Goal: Task Accomplishment & Management: Use online tool/utility

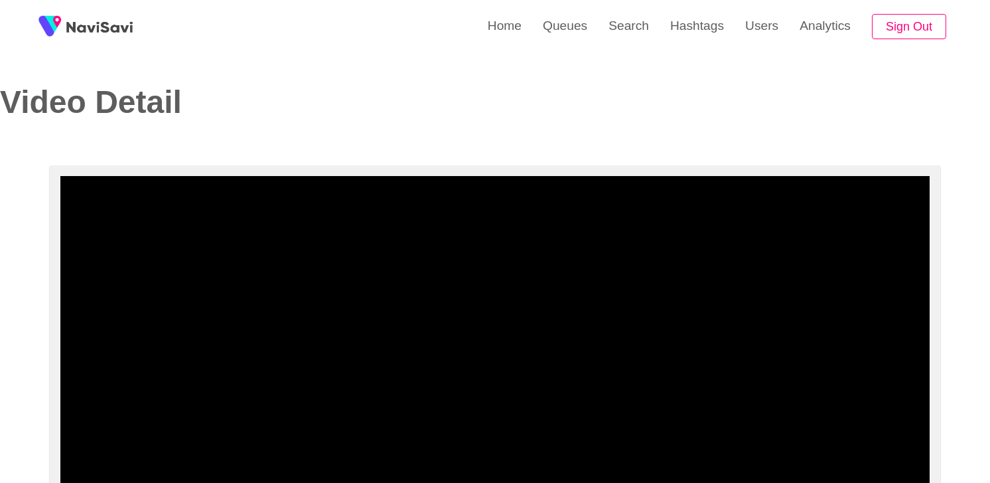
select select "**********"
select select "**"
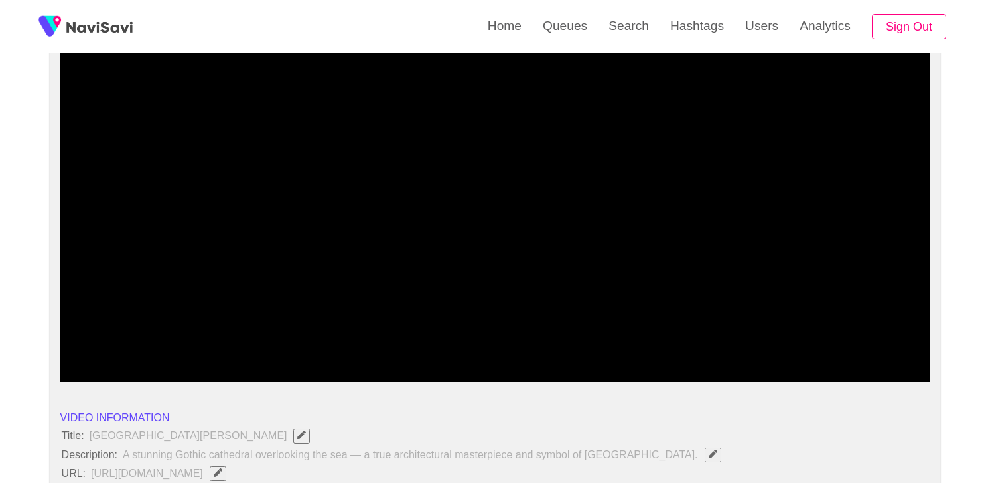
scroll to position [124, 0]
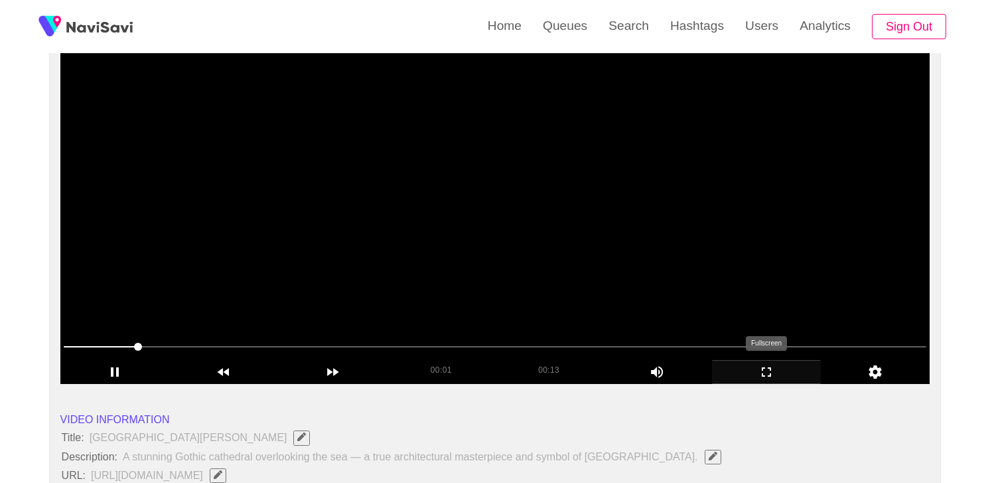
click at [777, 368] on icon "add" at bounding box center [767, 372] width 108 height 16
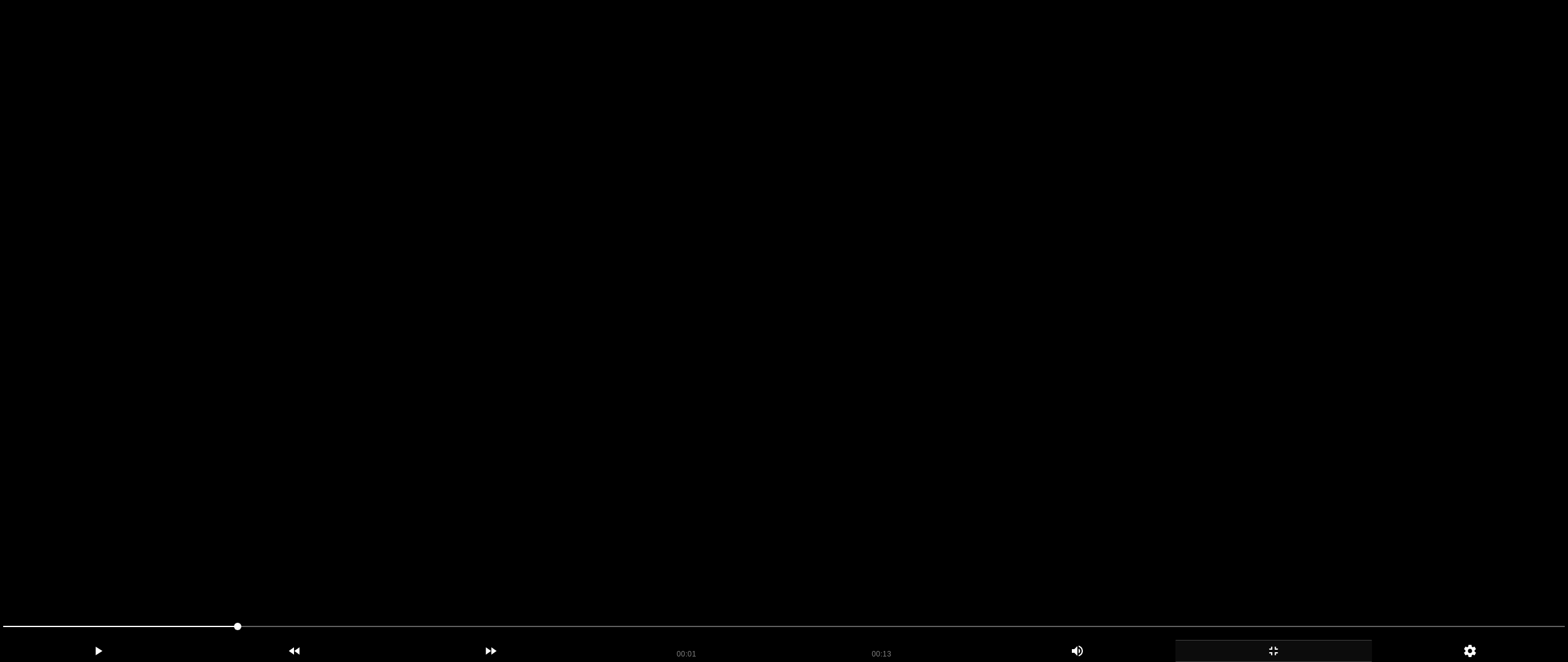
click at [794, 445] on video at bounding box center [784, 331] width 1568 height 662
click at [914, 445] on video at bounding box center [784, 331] width 1568 height 662
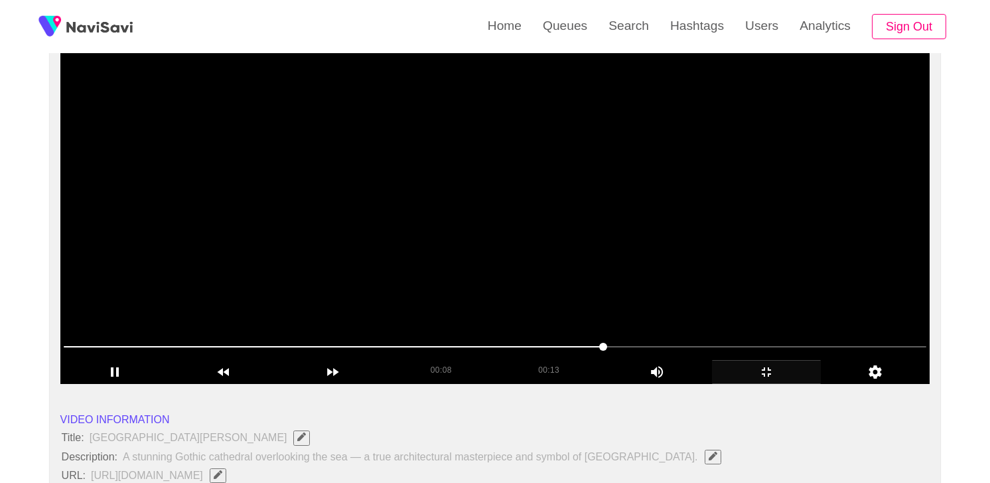
click at [533, 228] on video at bounding box center [495, 218] width 870 height 332
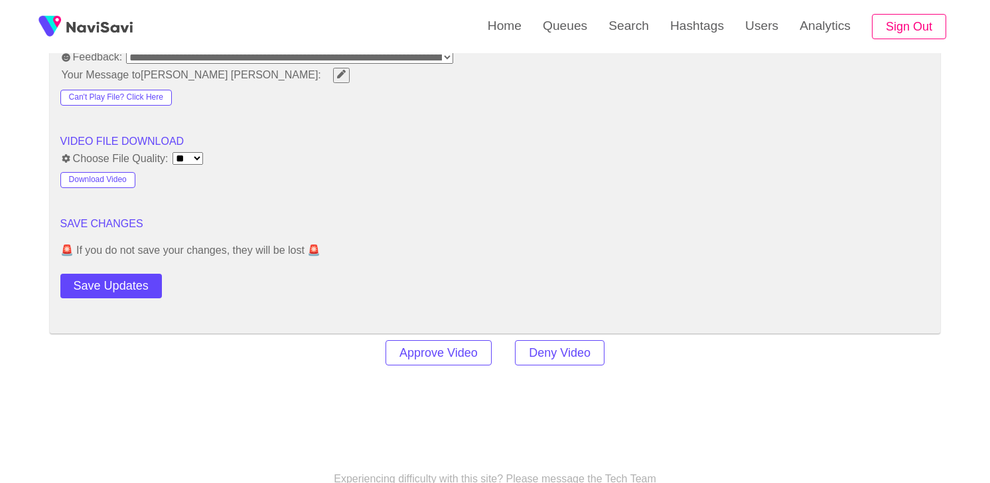
scroll to position [1870, 0]
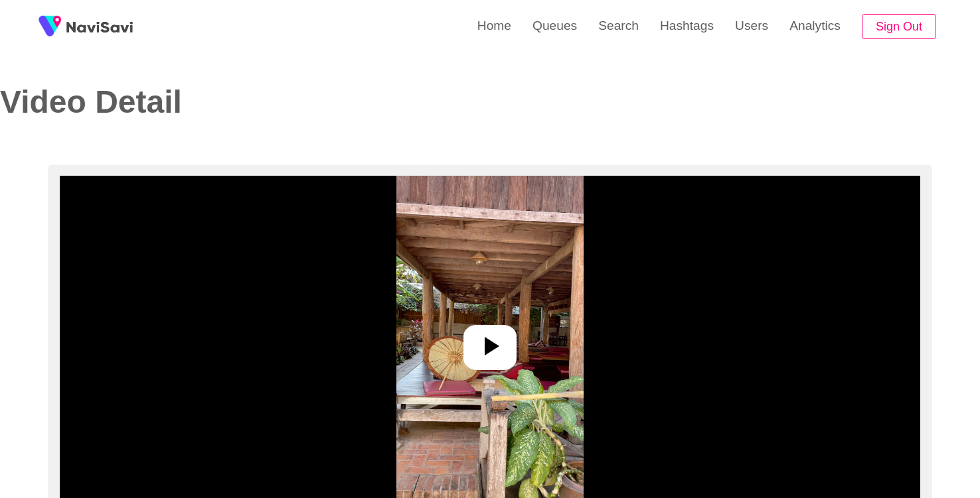
select select "**********"
select select "**"
select select "**********"
select select "**"
click at [483, 333] on icon at bounding box center [490, 347] width 32 height 32
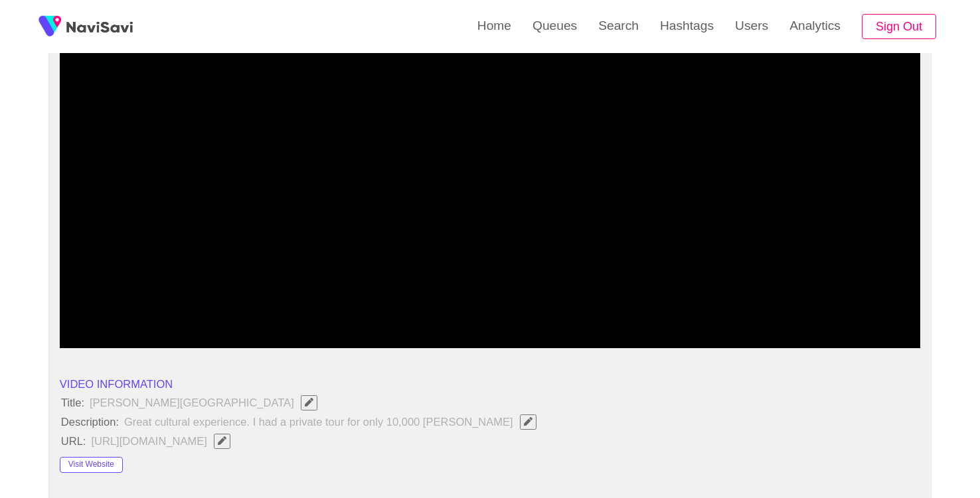
scroll to position [160, 0]
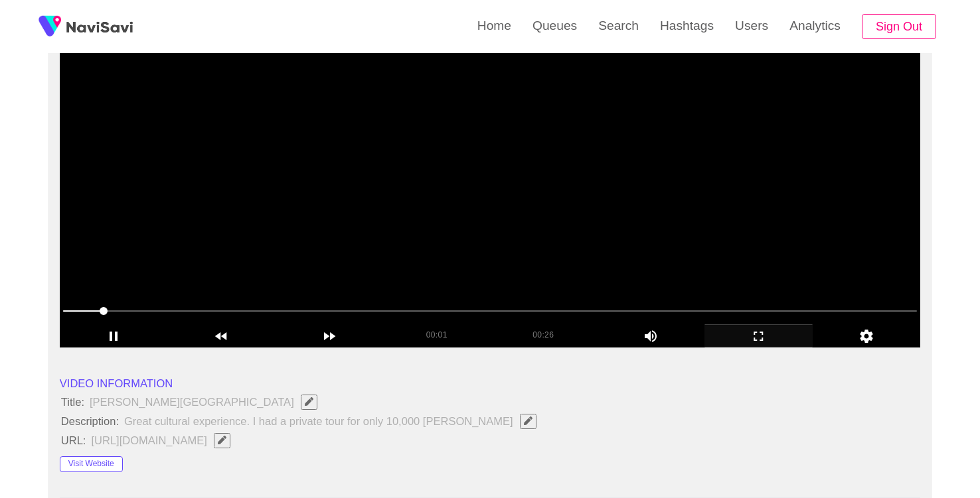
click at [765, 342] on icon "add" at bounding box center [758, 337] width 107 height 16
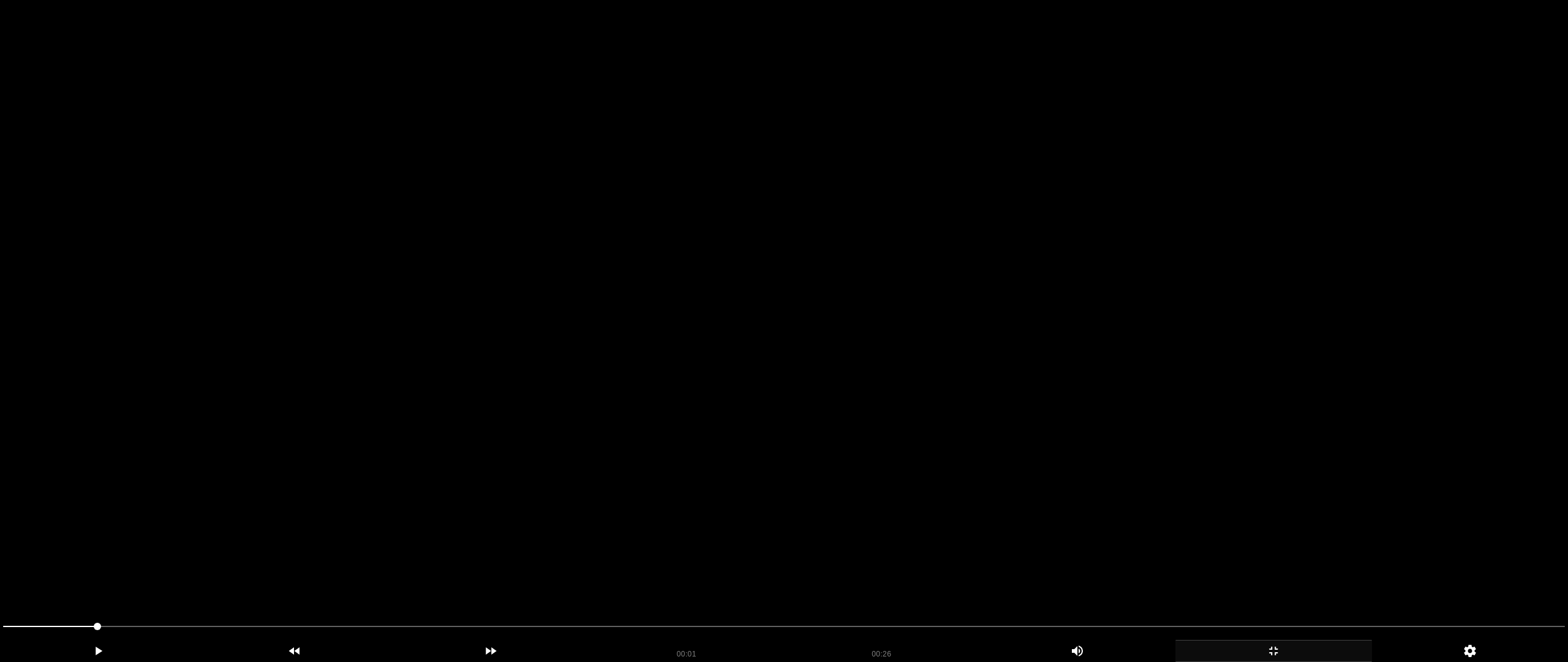
click at [781, 460] on video at bounding box center [784, 331] width 1568 height 662
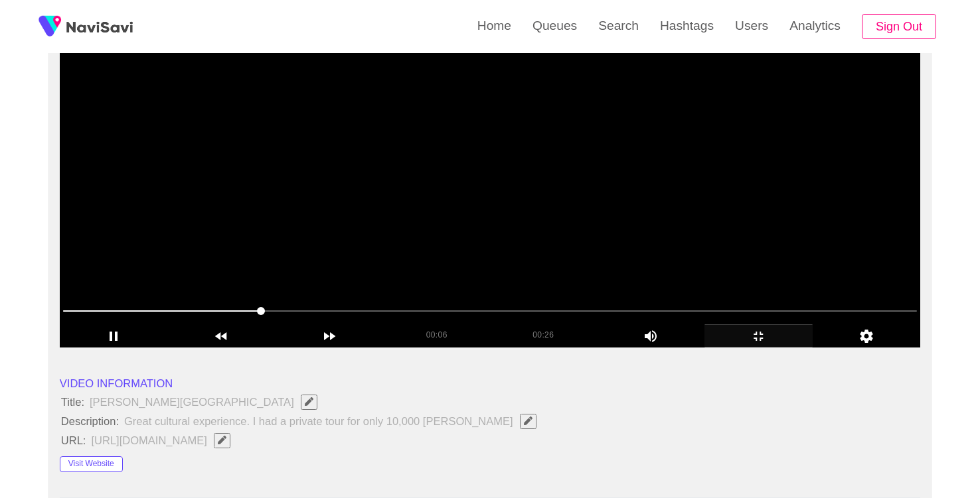
click at [466, 223] on video at bounding box center [490, 182] width 860 height 332
click at [540, 193] on video at bounding box center [490, 182] width 860 height 332
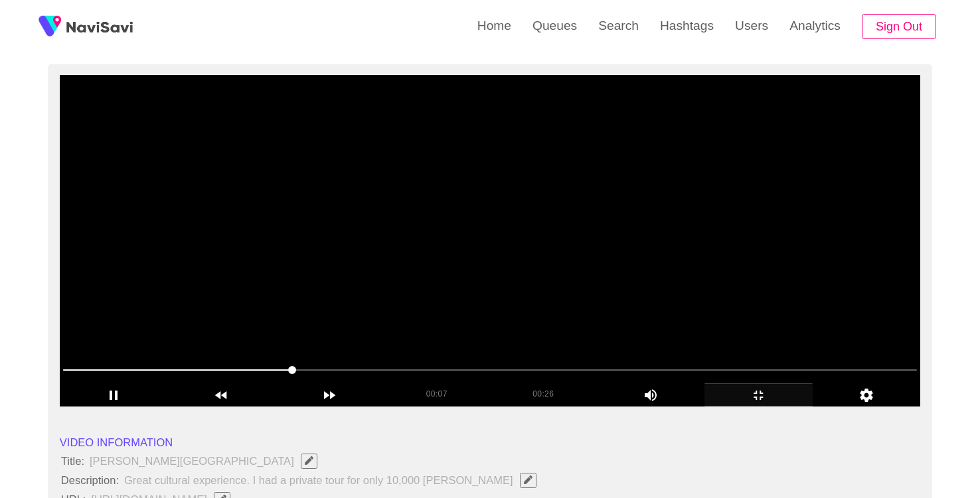
scroll to position [100, 0]
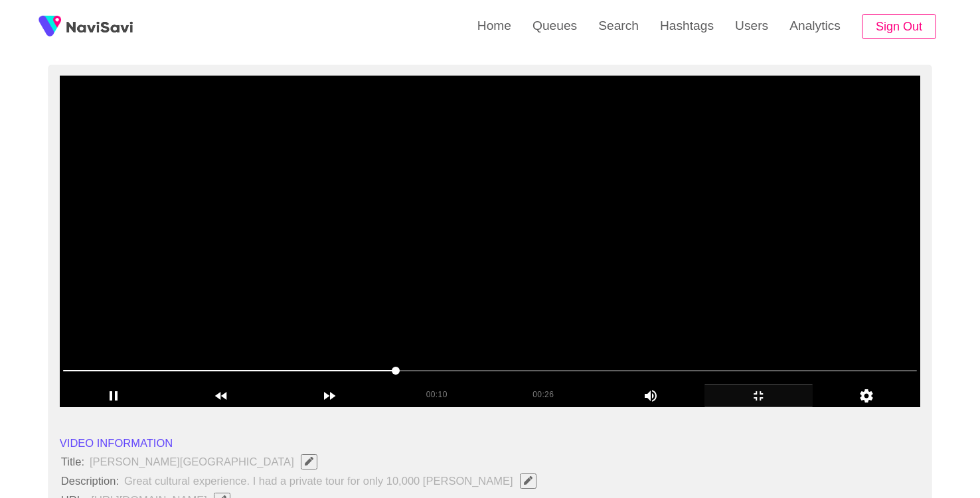
click at [444, 238] on video at bounding box center [490, 242] width 860 height 332
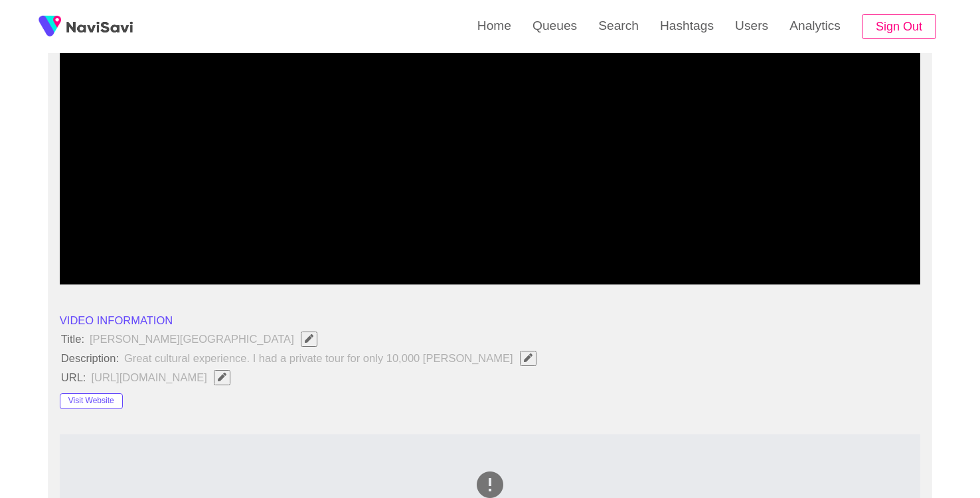
scroll to position [0, 0]
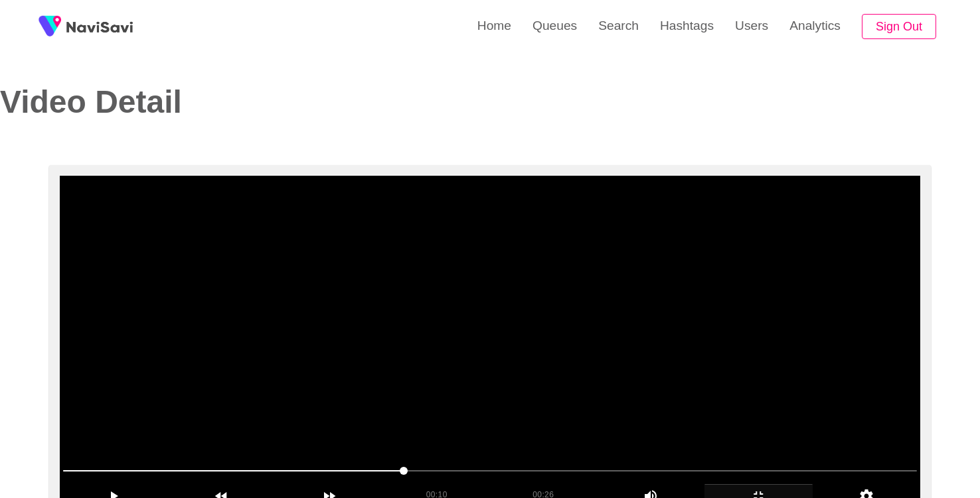
click at [440, 291] on video at bounding box center [490, 342] width 860 height 332
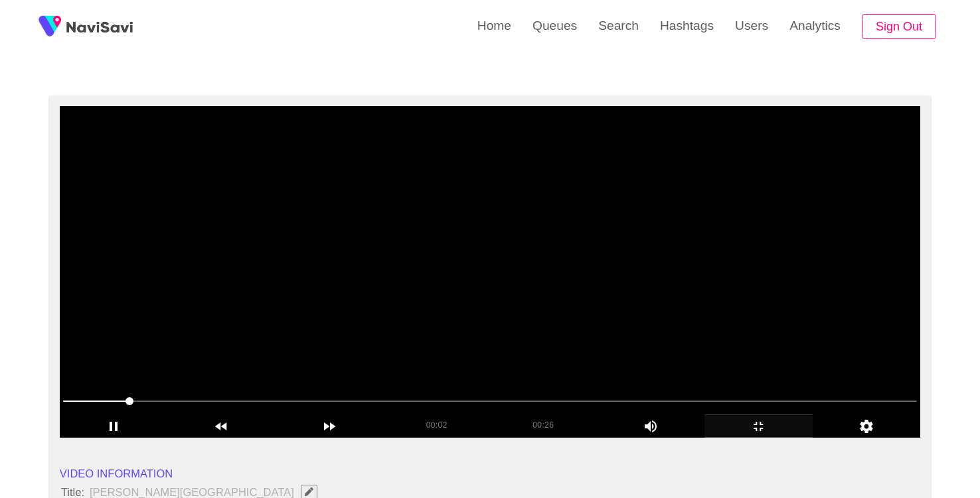
click at [372, 291] on video at bounding box center [490, 272] width 860 height 332
click at [372, 294] on video at bounding box center [490, 272] width 860 height 332
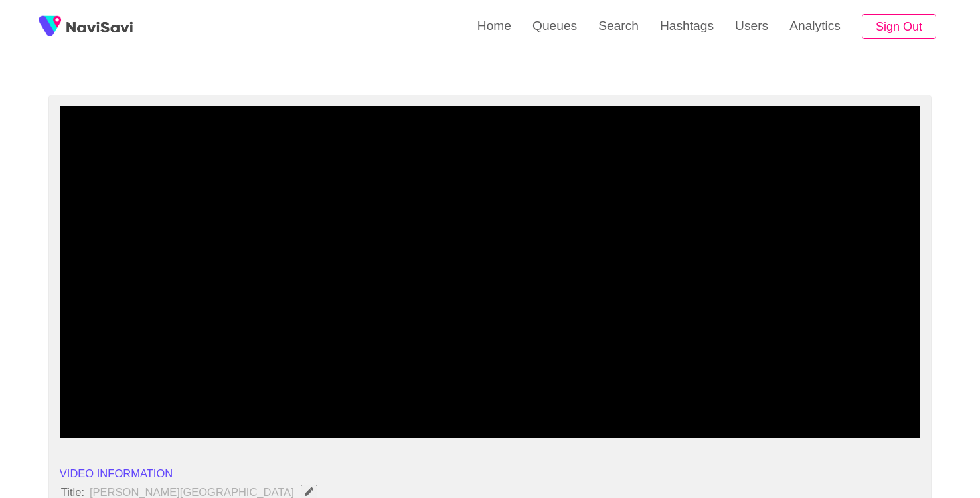
click at [688, 404] on span at bounding box center [490, 401] width 854 height 21
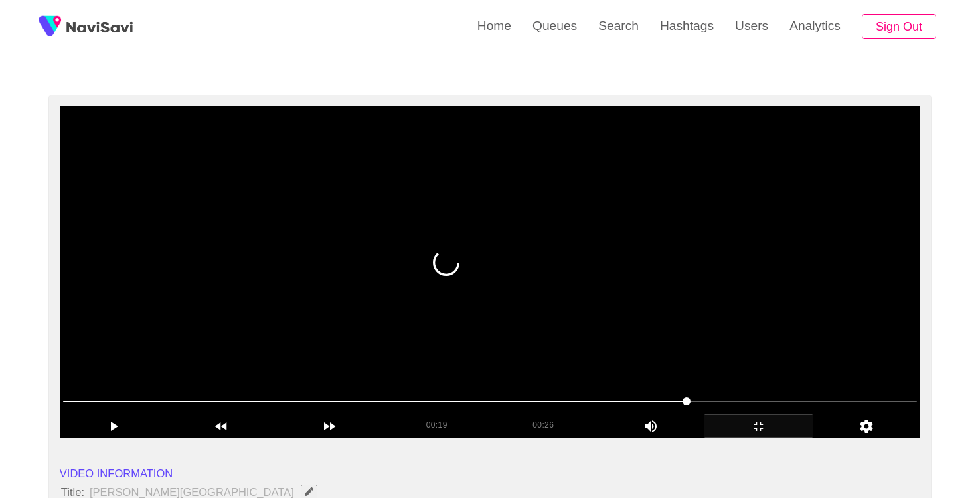
click at [455, 328] on video at bounding box center [490, 272] width 860 height 332
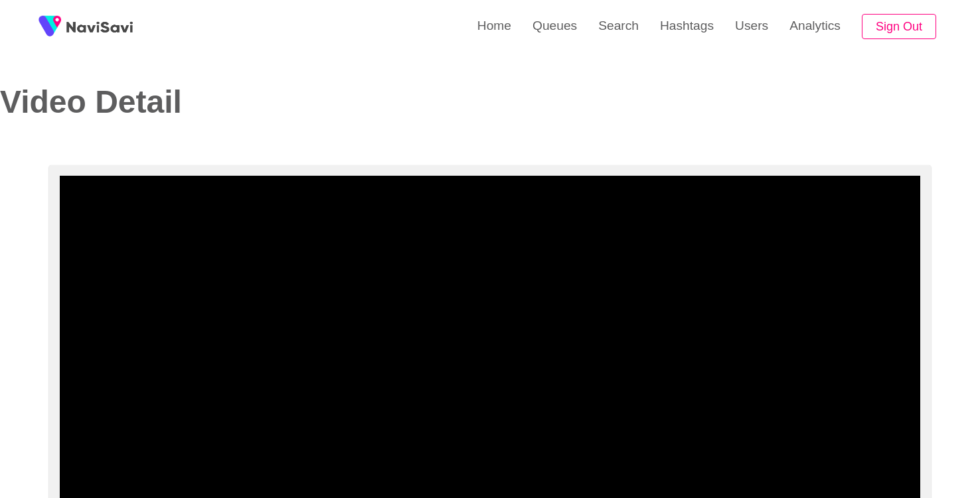
select select "**********"
select select "**"
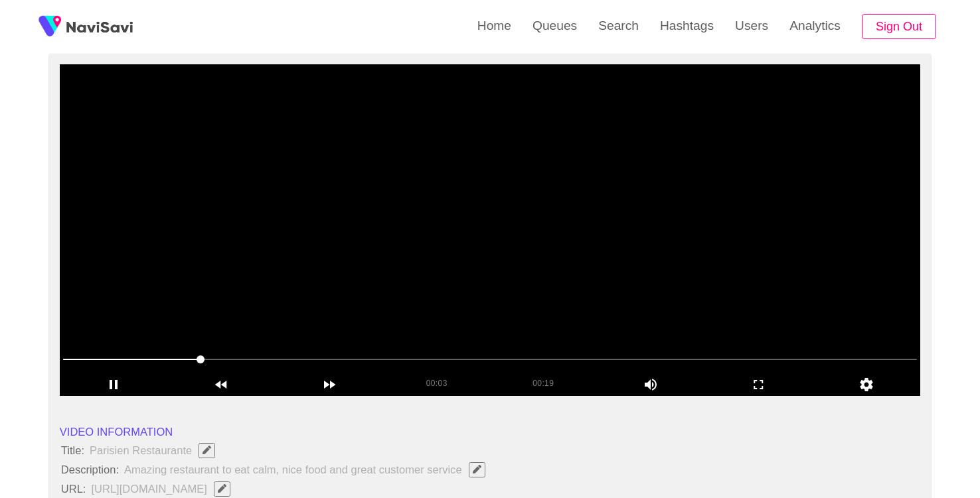
scroll to position [111, 0]
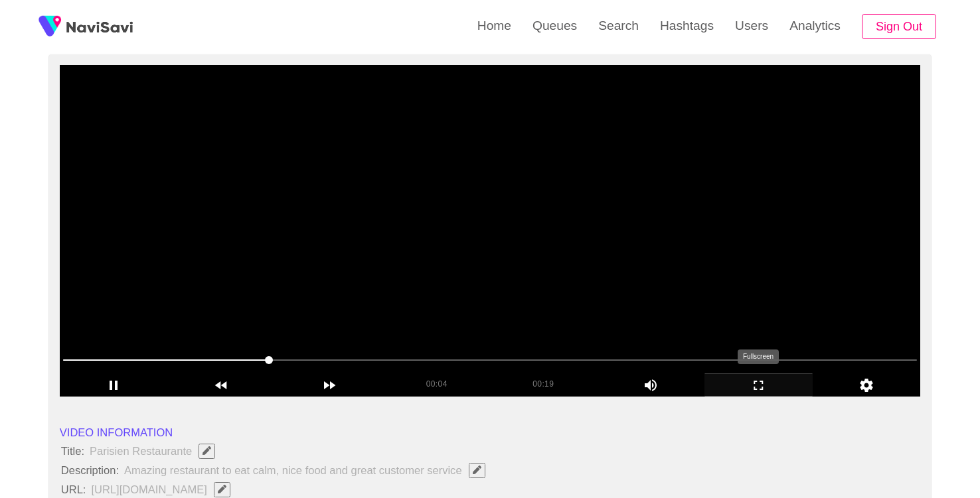
click at [766, 386] on icon "add" at bounding box center [758, 386] width 107 height 16
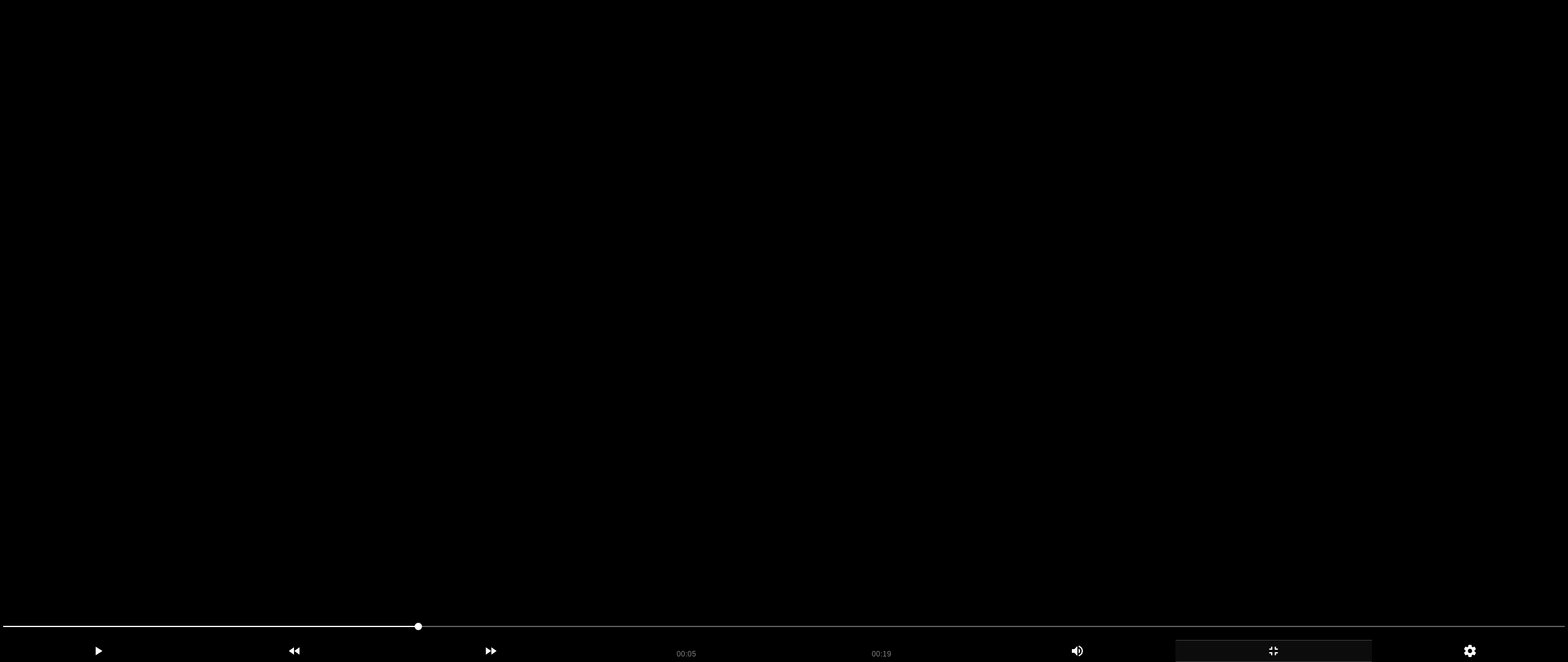
click at [709, 460] on video at bounding box center [784, 331] width 1568 height 662
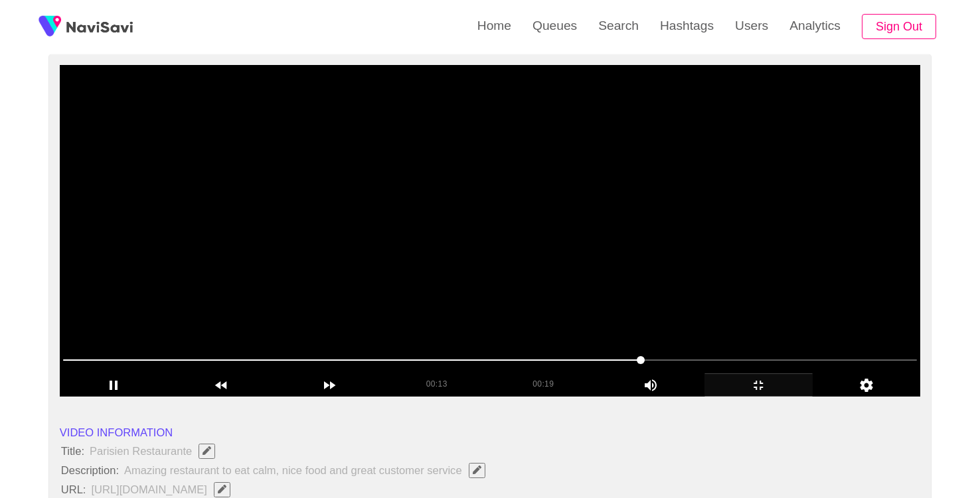
click at [408, 206] on video at bounding box center [490, 231] width 860 height 332
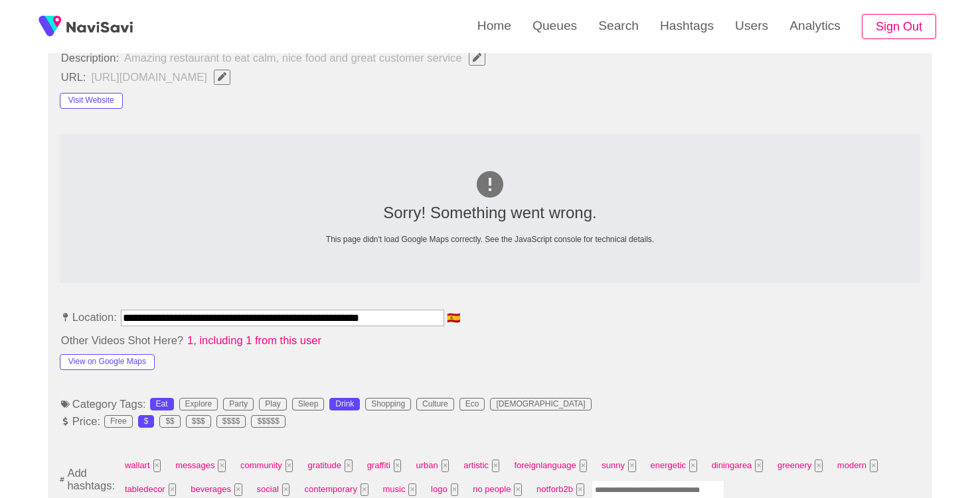
scroll to position [601, 0]
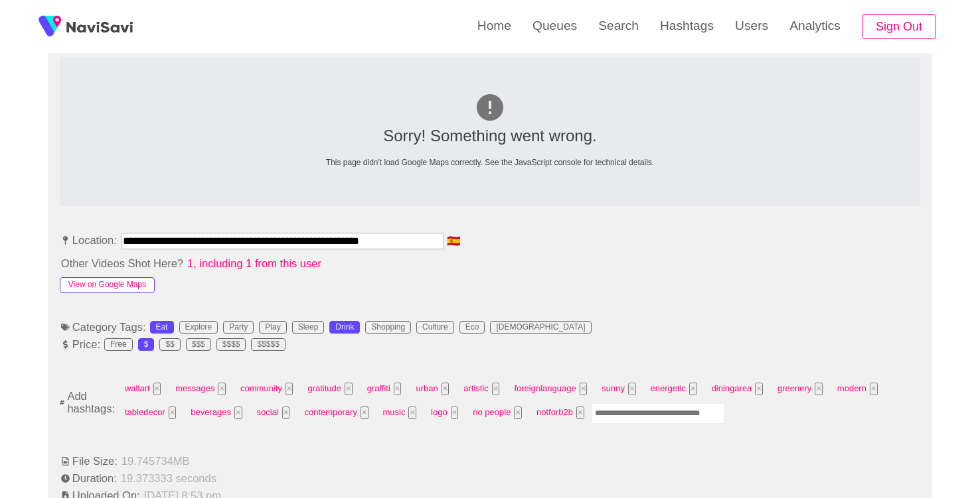
click at [134, 291] on button "View on Google Maps" at bounding box center [107, 285] width 95 height 16
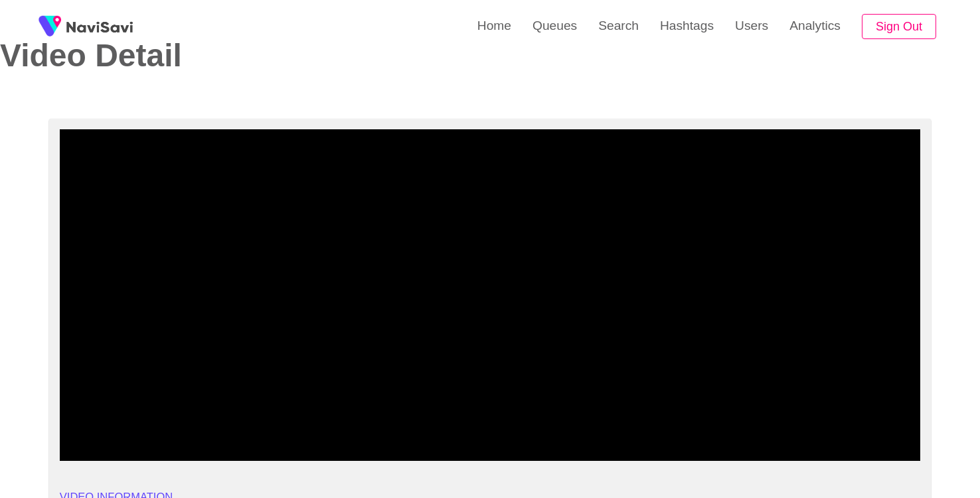
scroll to position [0, 0]
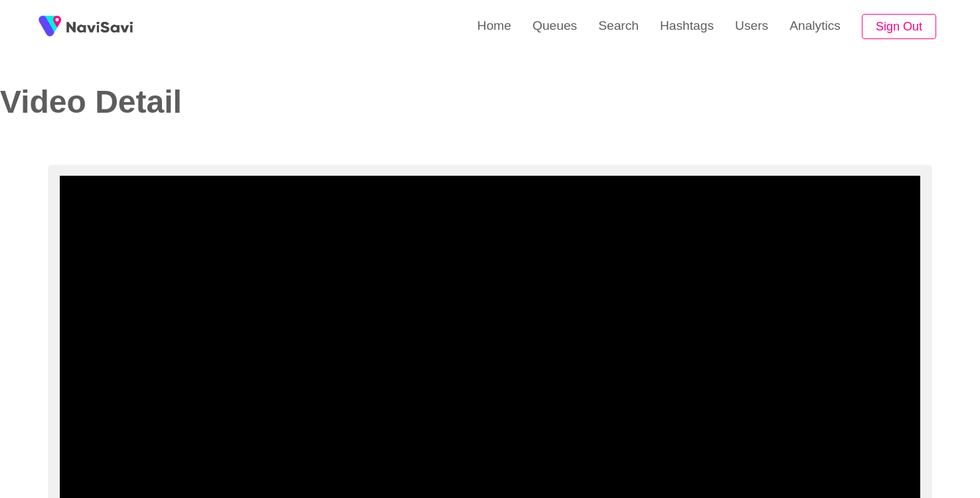
click at [334, 159] on div "Video Detail" at bounding box center [490, 82] width 980 height 165
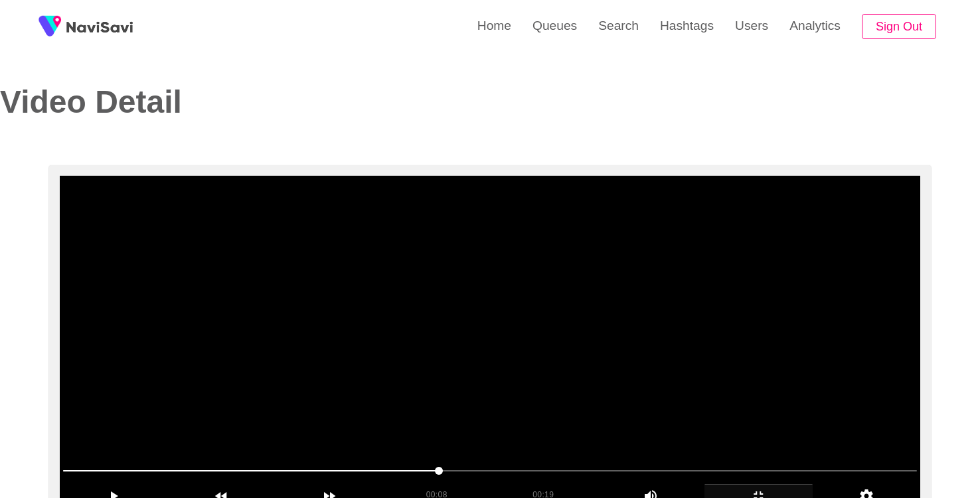
click at [364, 323] on video at bounding box center [490, 342] width 860 height 332
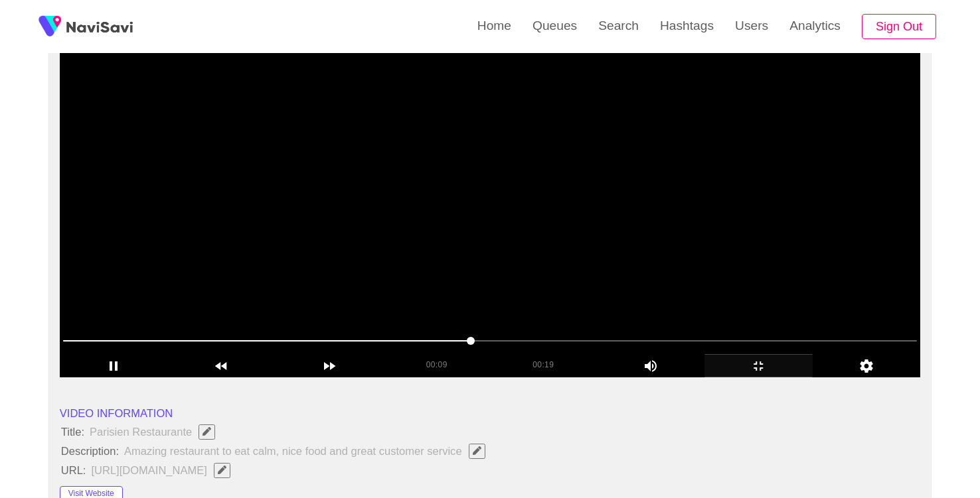
click at [395, 230] on video at bounding box center [490, 212] width 860 height 332
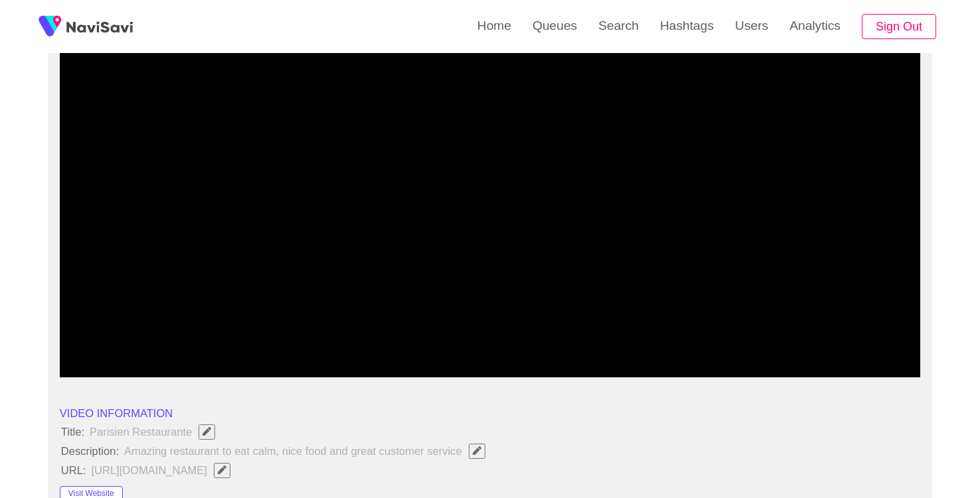
click at [771, 368] on icon "add" at bounding box center [758, 366] width 107 height 16
click at [761, 368] on icon "add" at bounding box center [758, 366] width 107 height 16
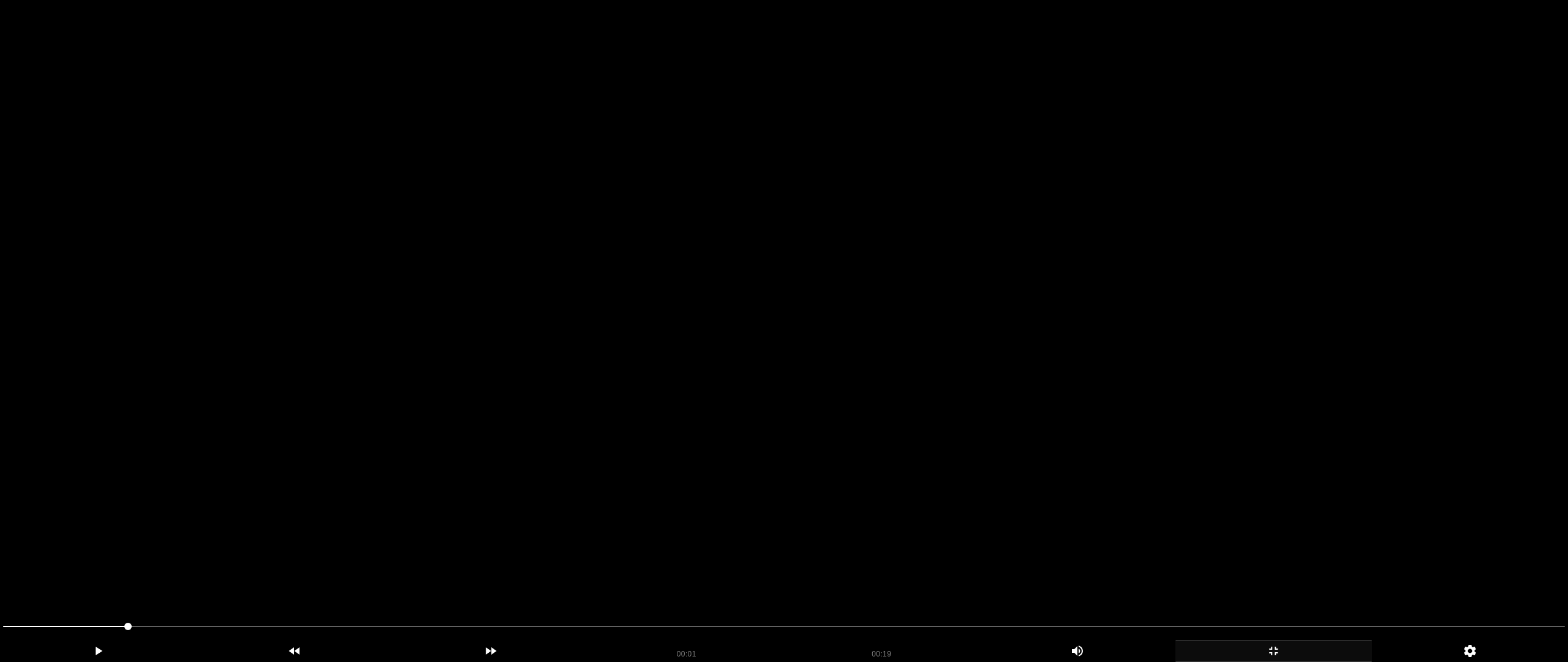
click at [513, 460] on video at bounding box center [784, 331] width 1568 height 662
click at [427, 460] on video at bounding box center [784, 331] width 1568 height 662
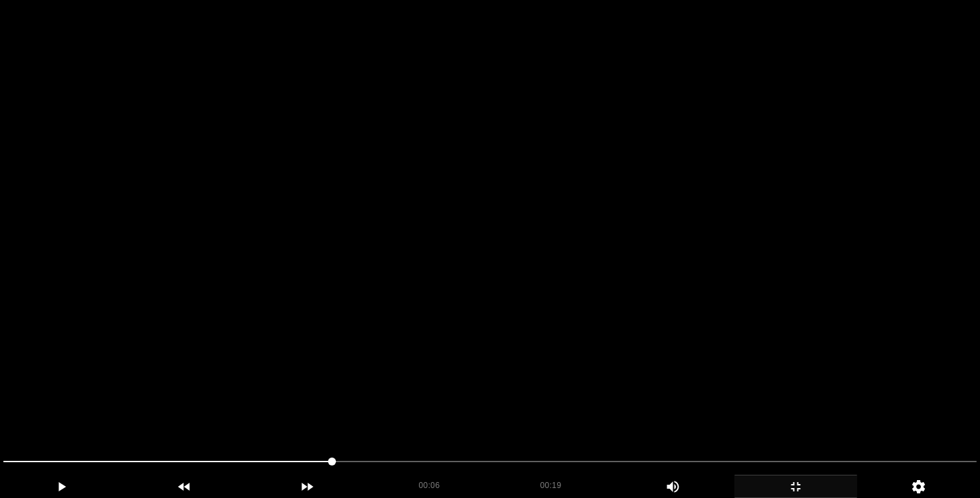
scroll to position [66, 0]
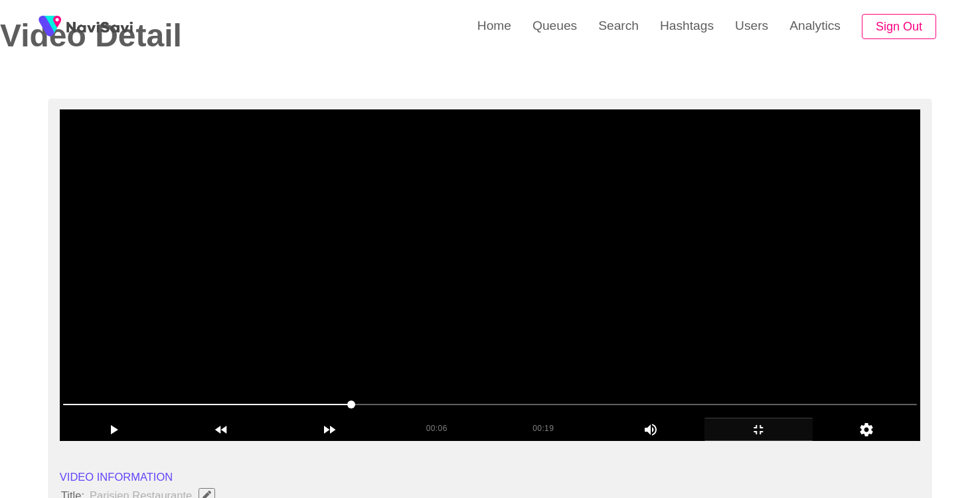
click at [512, 295] on video at bounding box center [490, 276] width 860 height 332
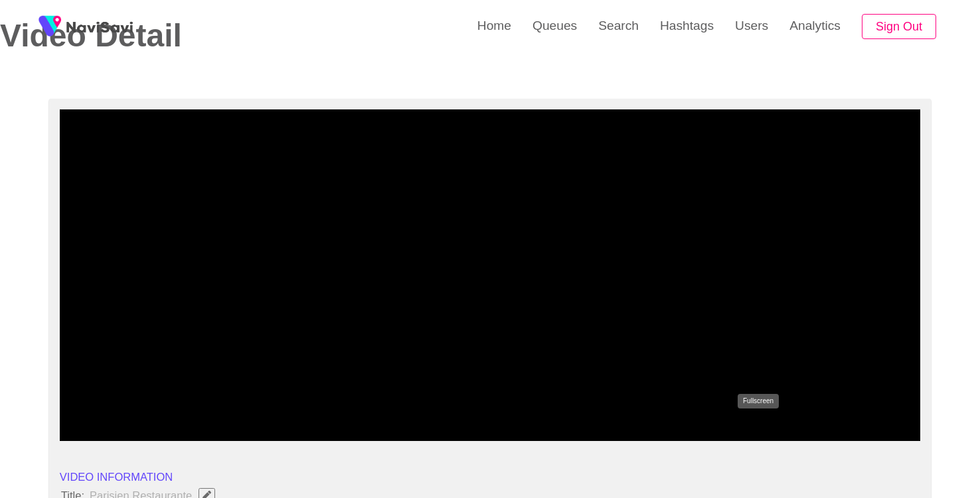
click at [751, 427] on icon "add" at bounding box center [758, 430] width 107 height 16
click at [751, 425] on icon "add" at bounding box center [758, 430] width 107 height 16
click at [755, 428] on icon "add" at bounding box center [758, 430] width 107 height 16
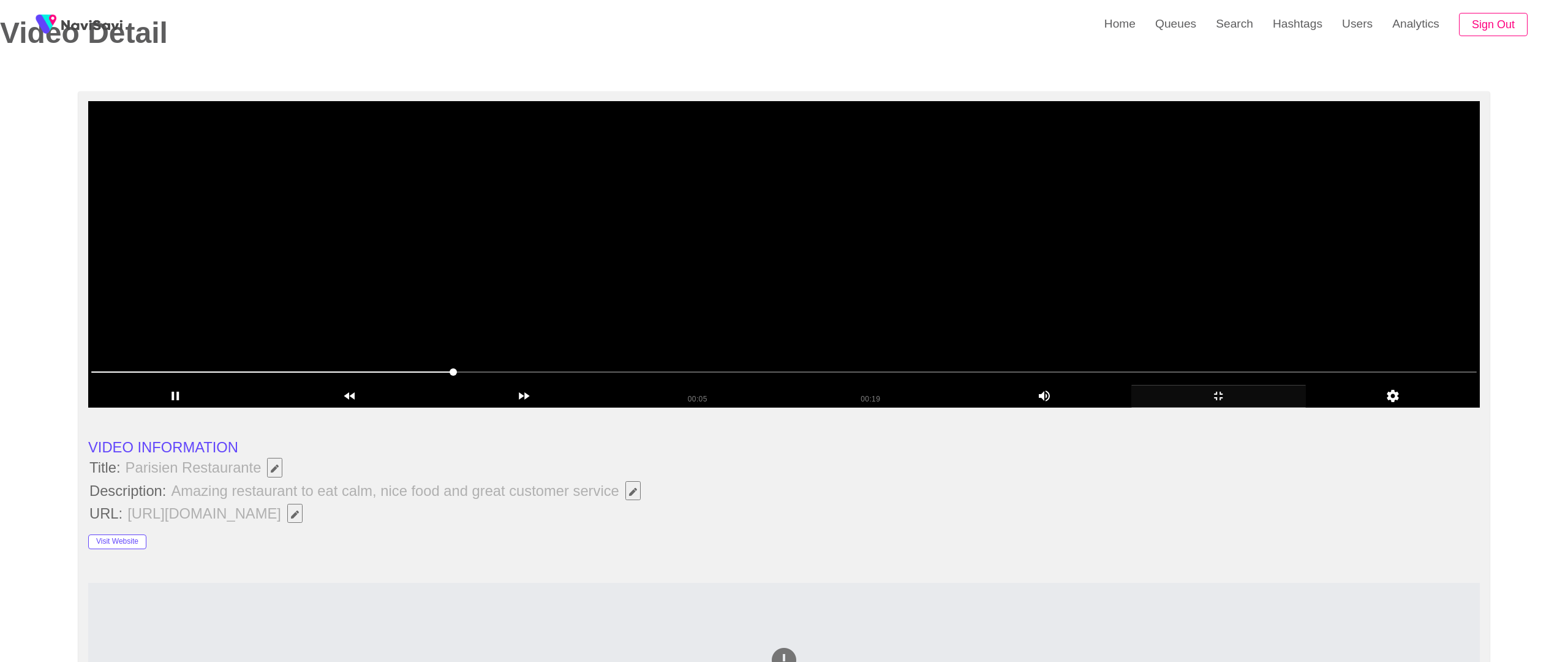
click at [786, 263] on video at bounding box center [784, 255] width 1392 height 307
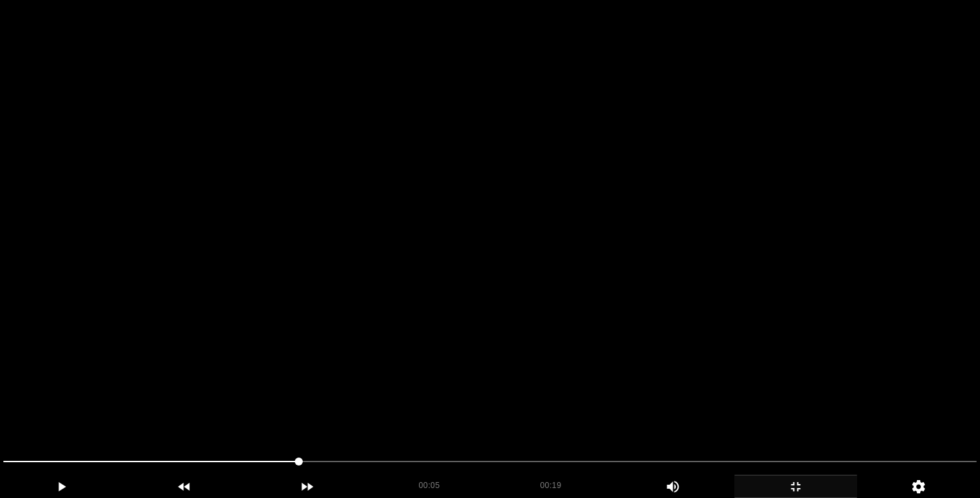
scroll to position [123, 0]
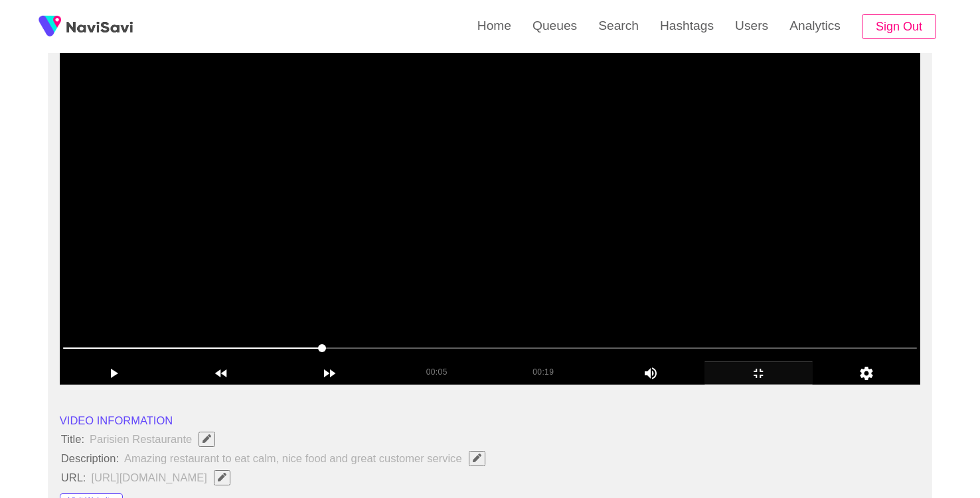
click at [481, 297] on video at bounding box center [490, 219] width 860 height 332
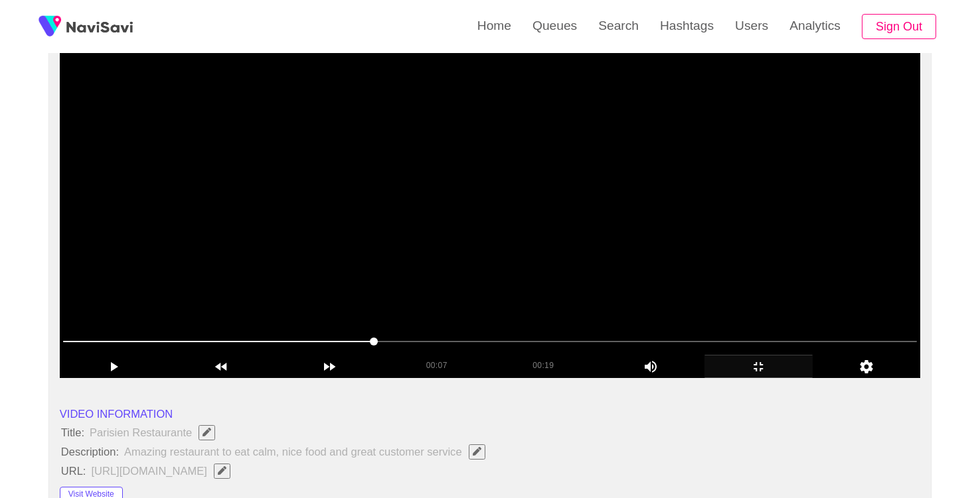
scroll to position [161, 0]
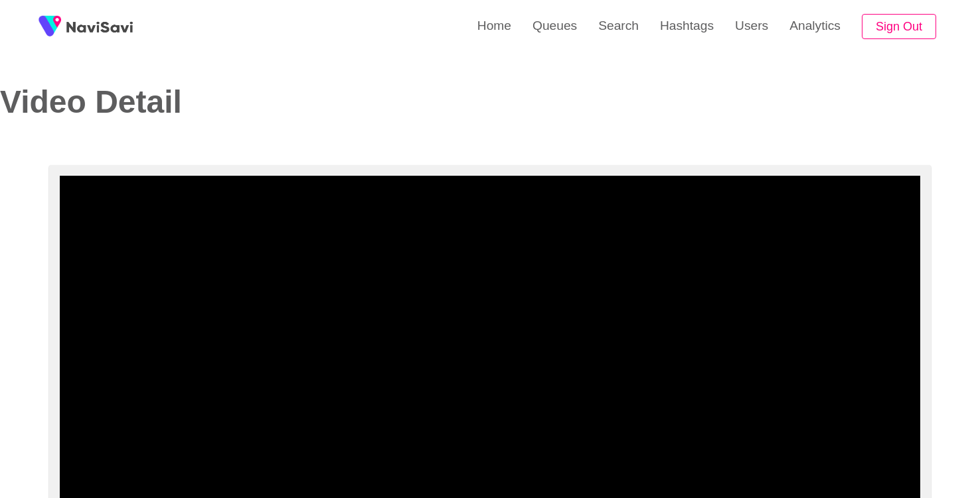
select select "**********"
select select "**"
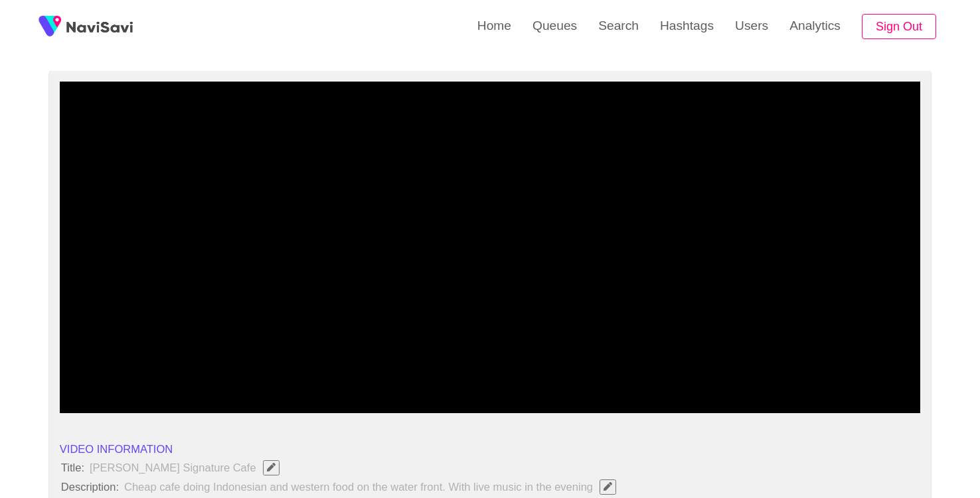
scroll to position [92, 0]
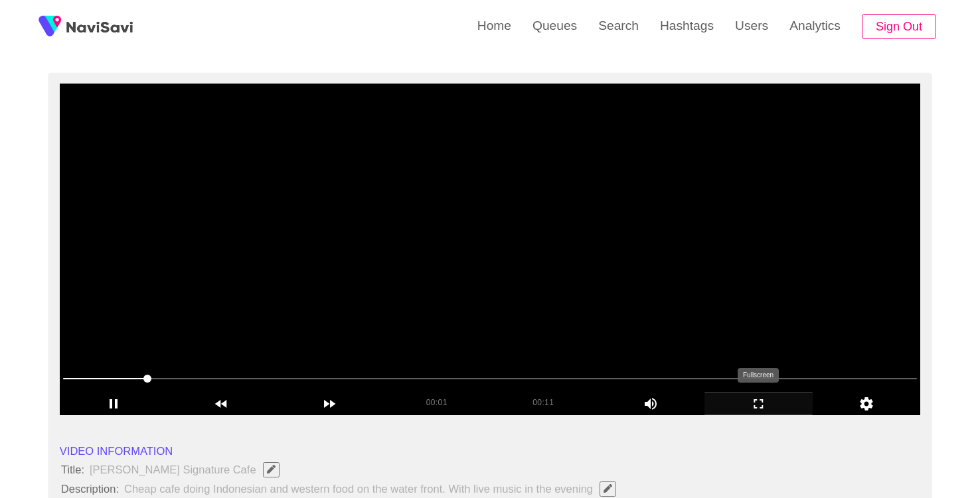
click at [759, 408] on icon "add" at bounding box center [758, 404] width 107 height 16
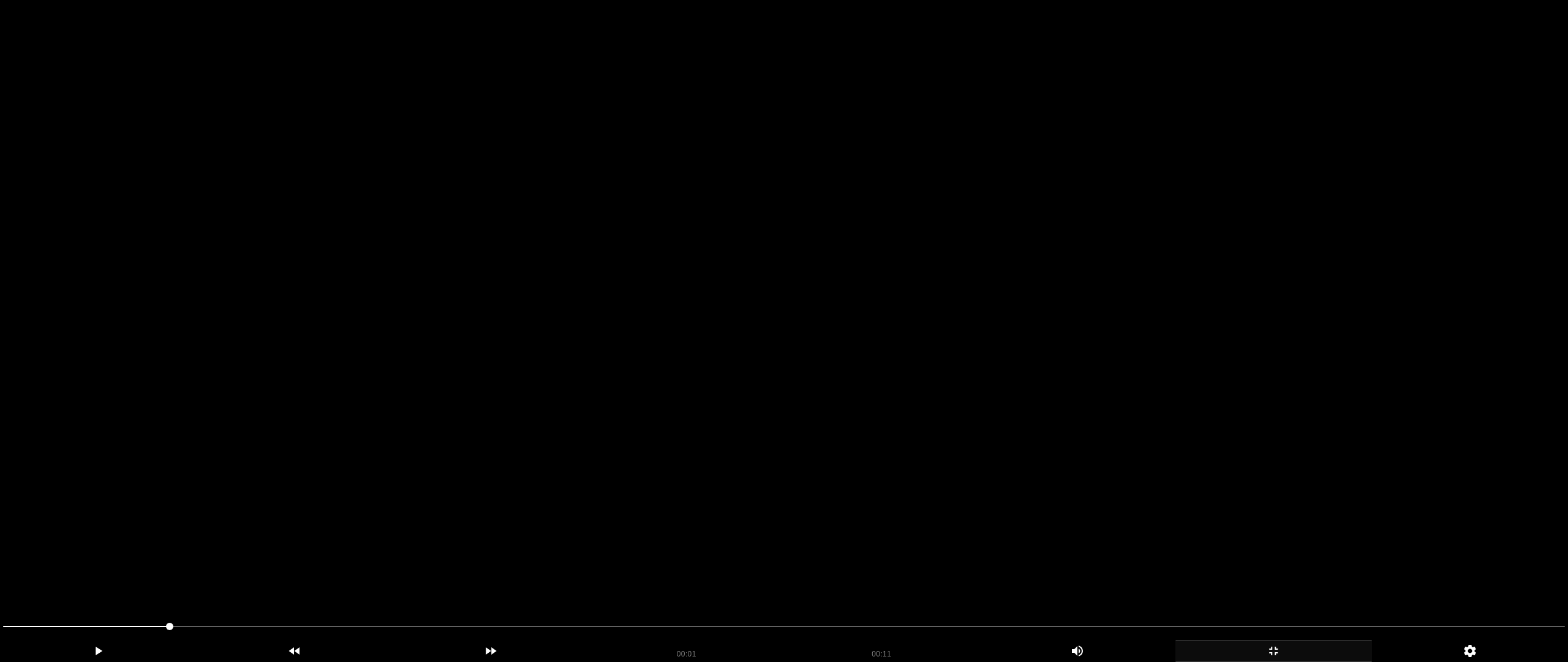
click at [775, 460] on video at bounding box center [784, 331] width 1568 height 662
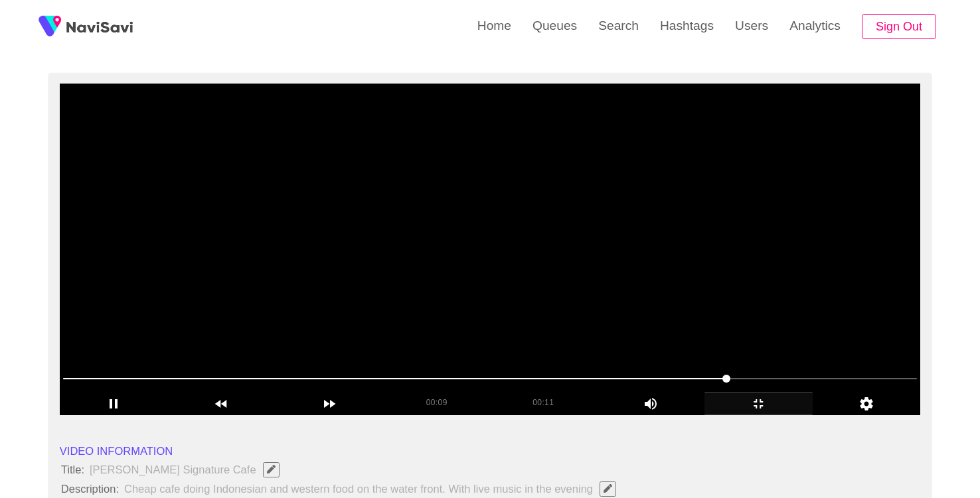
click at [425, 277] on video at bounding box center [490, 250] width 860 height 332
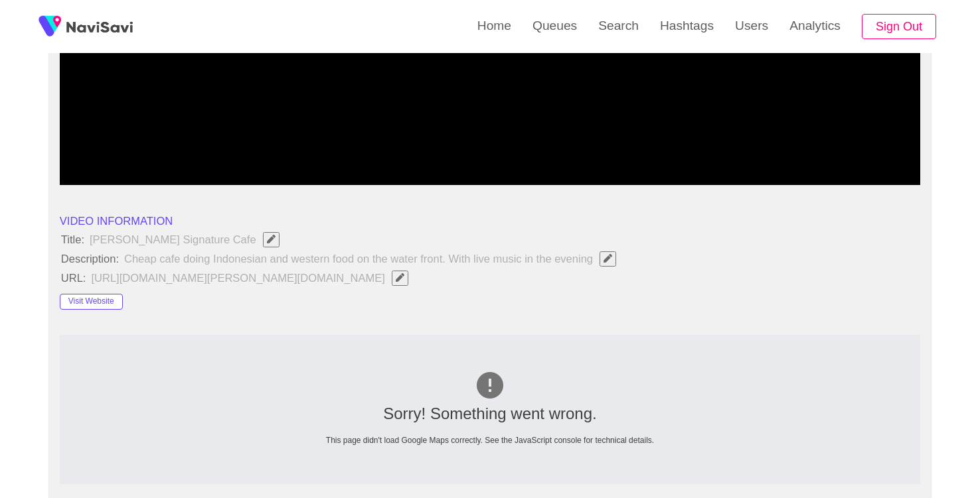
scroll to position [183, 0]
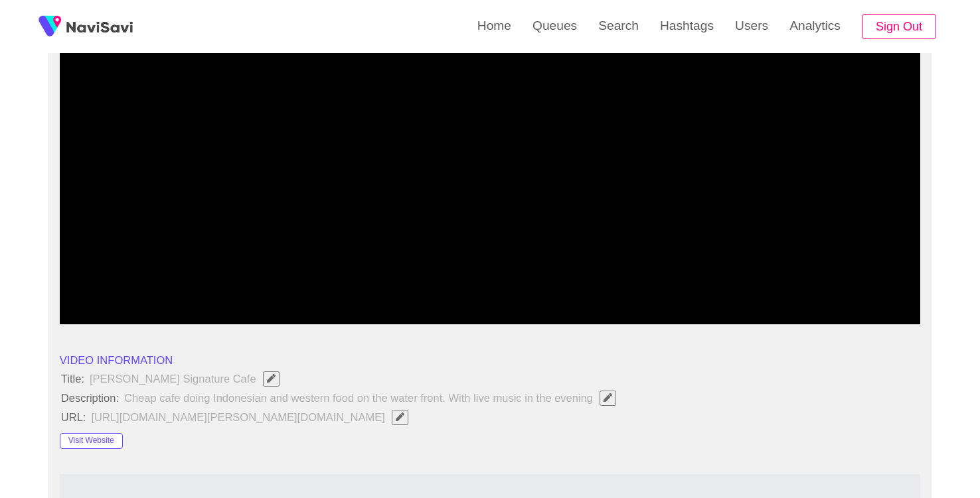
click at [427, 234] on video at bounding box center [490, 159] width 860 height 332
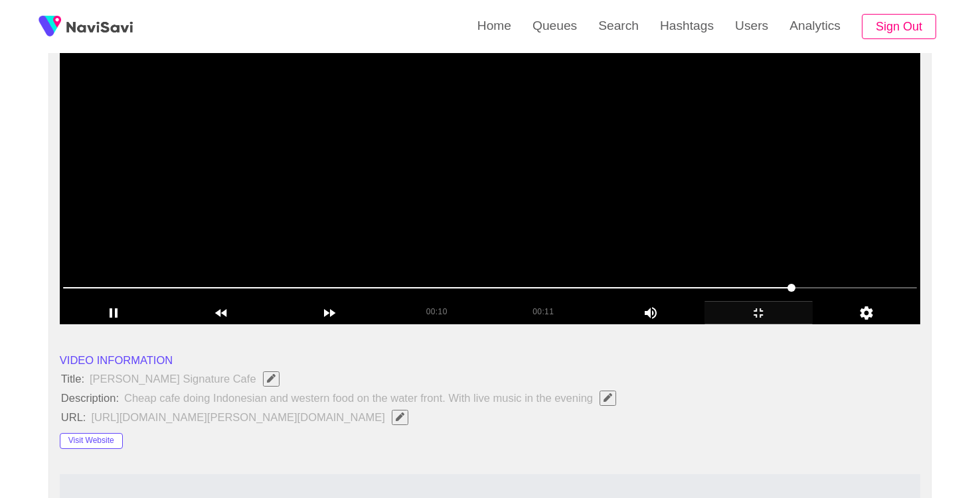
click at [454, 227] on video at bounding box center [490, 159] width 860 height 332
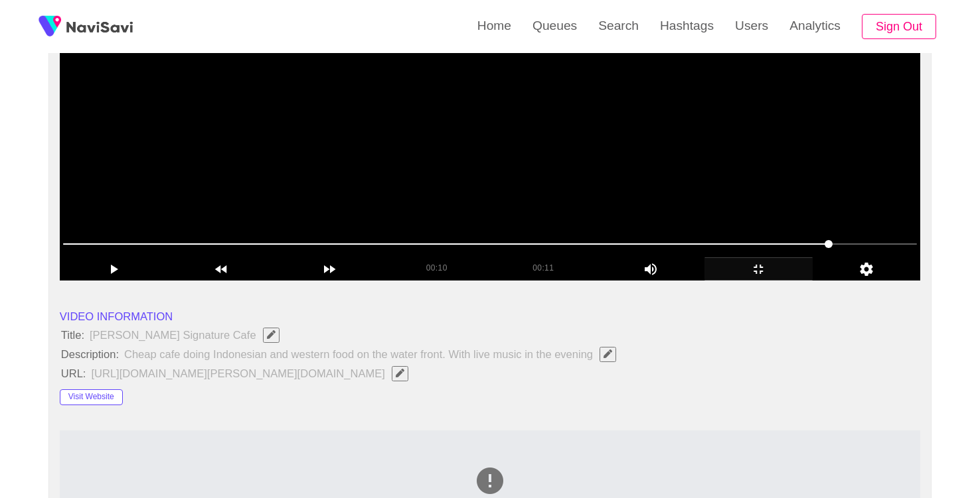
scroll to position [226, 0]
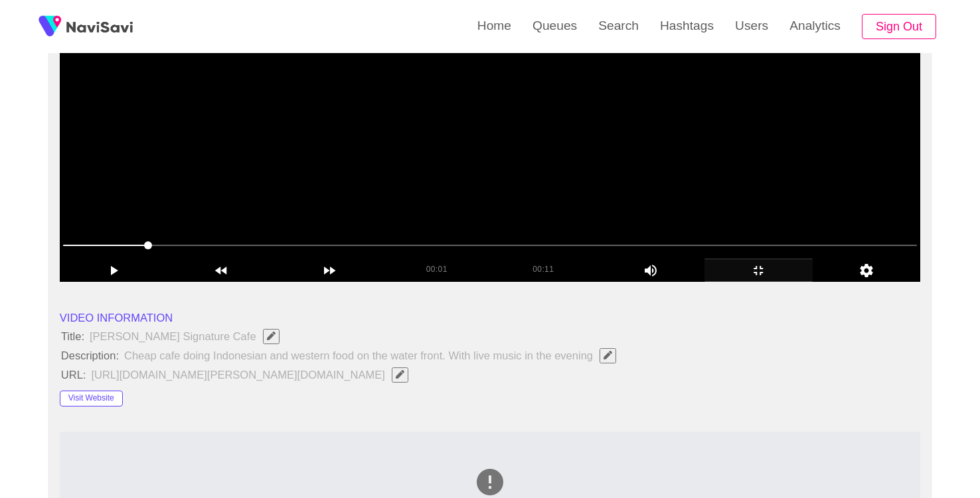
click at [433, 225] on video at bounding box center [490, 116] width 860 height 332
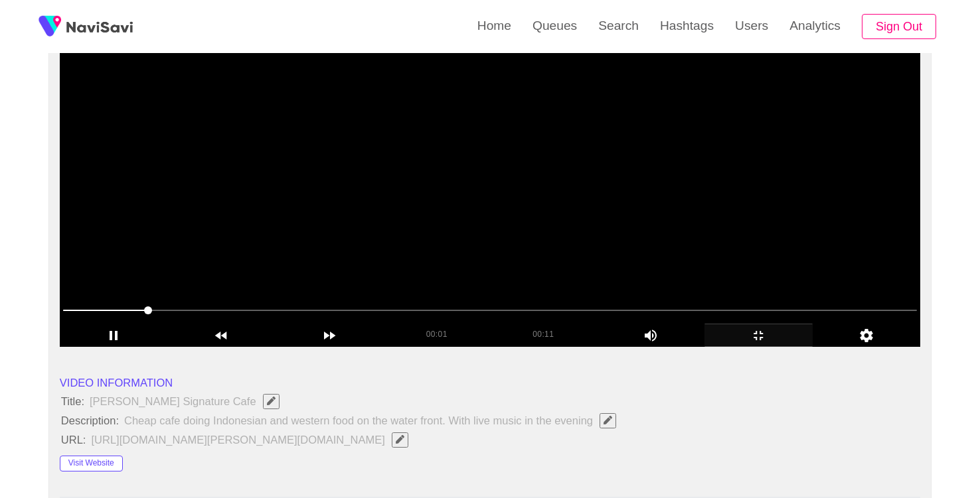
click at [433, 225] on video at bounding box center [490, 181] width 860 height 332
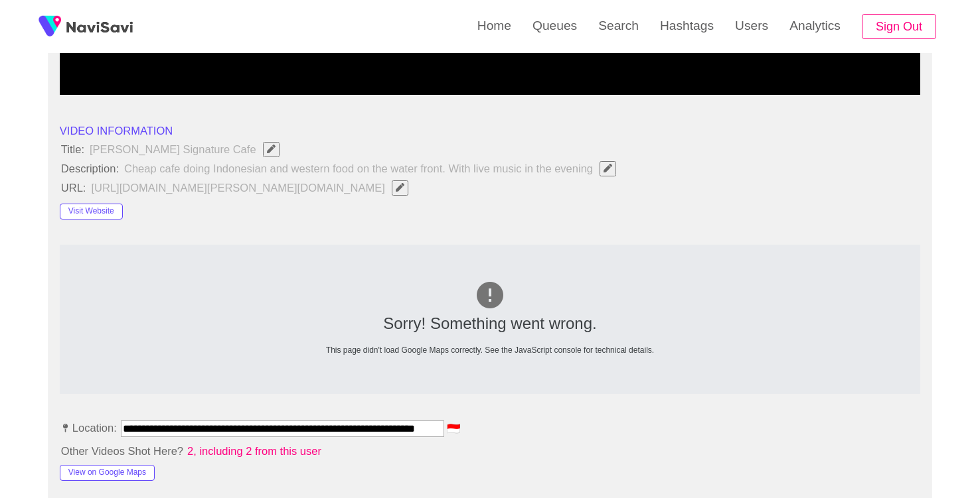
scroll to position [450, 0]
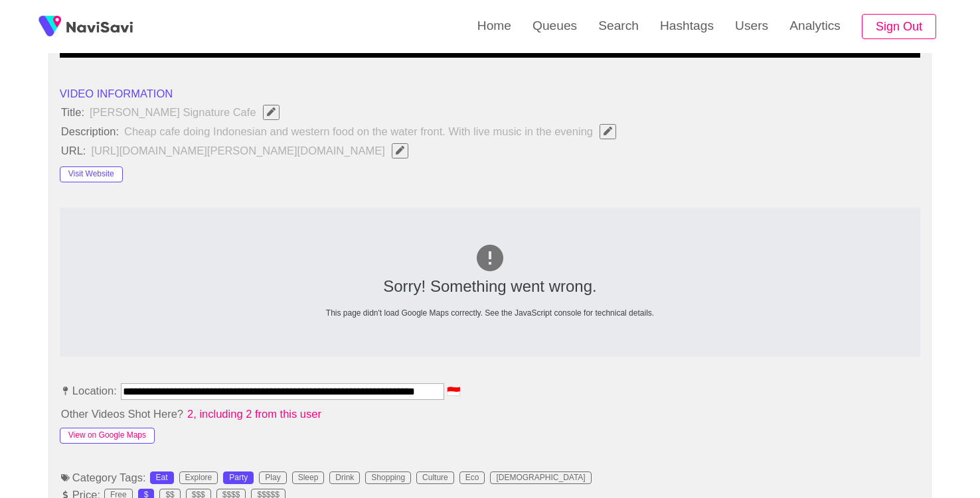
click at [126, 439] on button "View on Google Maps" at bounding box center [107, 436] width 95 height 16
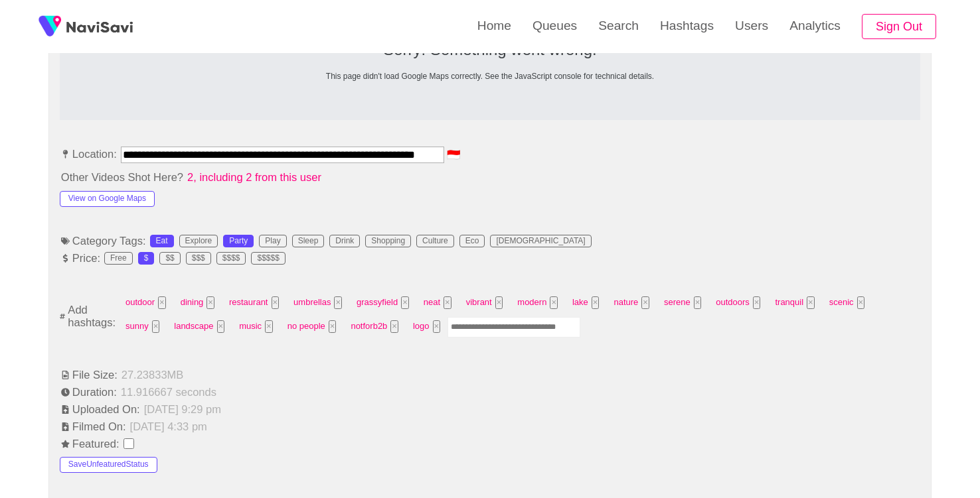
scroll to position [763, 0]
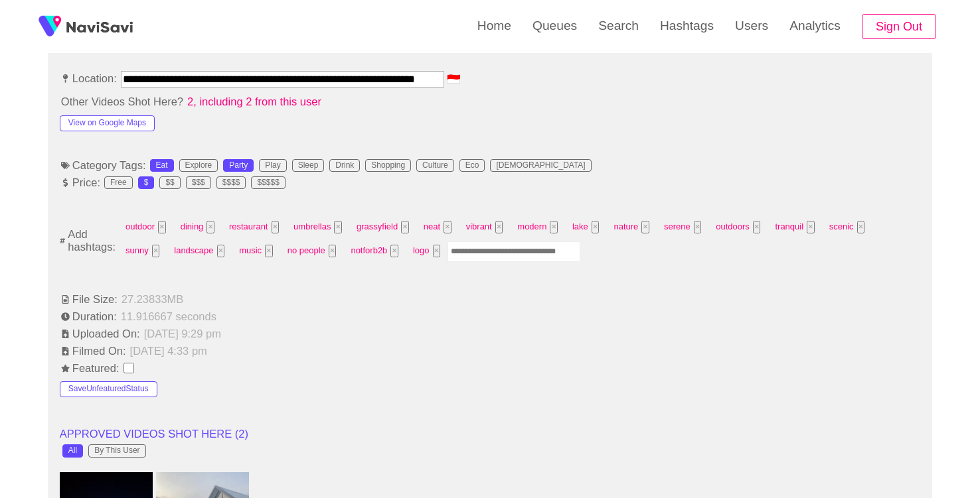
click at [469, 257] on input "Enter tag here and press return" at bounding box center [513, 252] width 133 height 21
type input "*"
type input "*********"
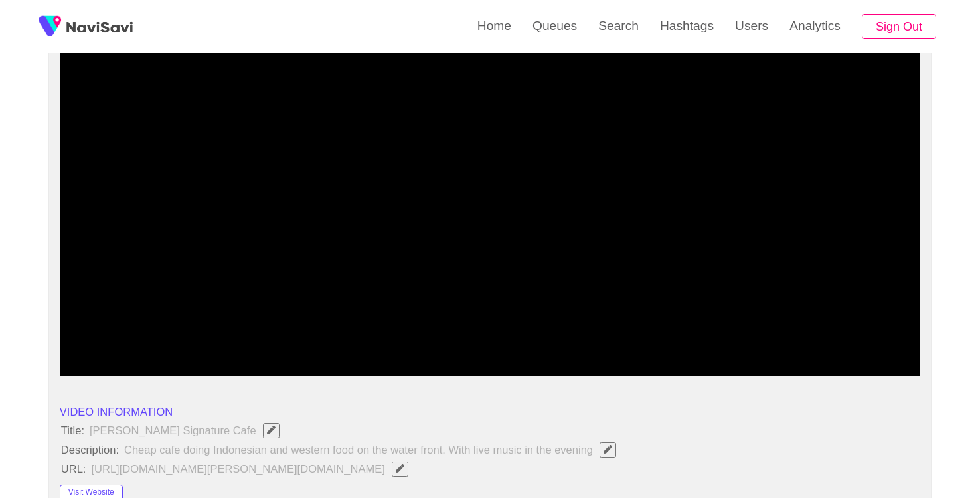
scroll to position [90, 0]
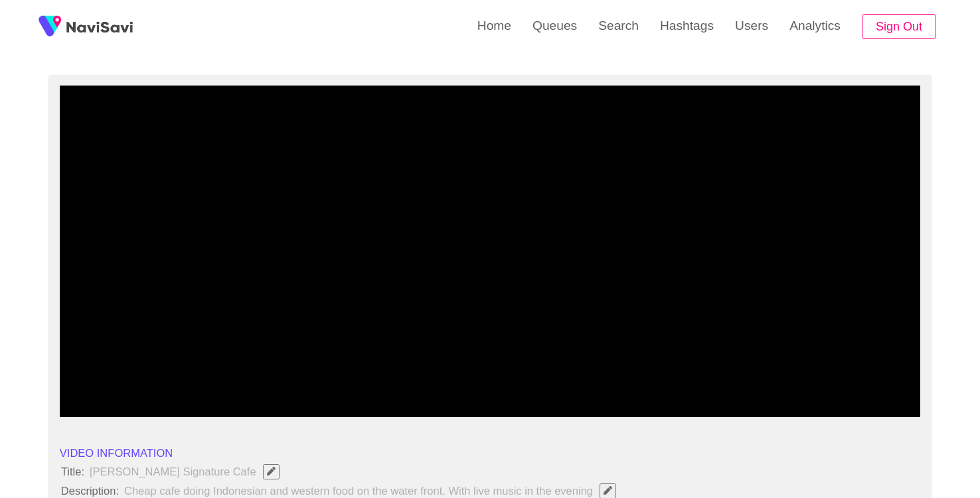
click at [459, 242] on video at bounding box center [490, 252] width 860 height 332
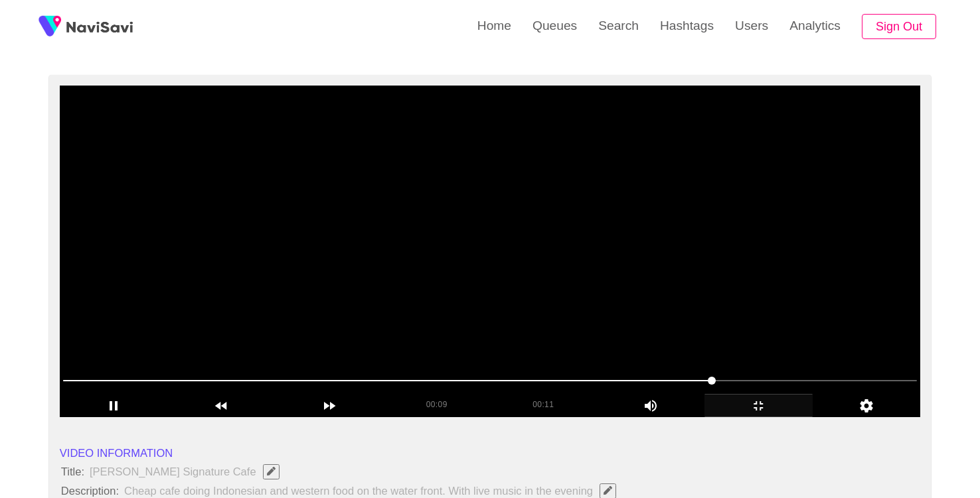
click at [679, 311] on video at bounding box center [490, 252] width 860 height 332
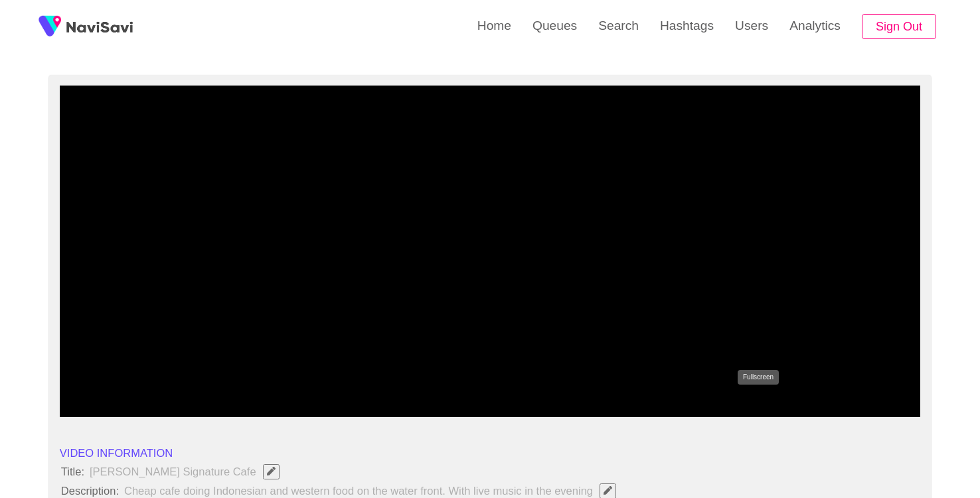
click at [758, 410] on icon "add" at bounding box center [758, 406] width 107 height 16
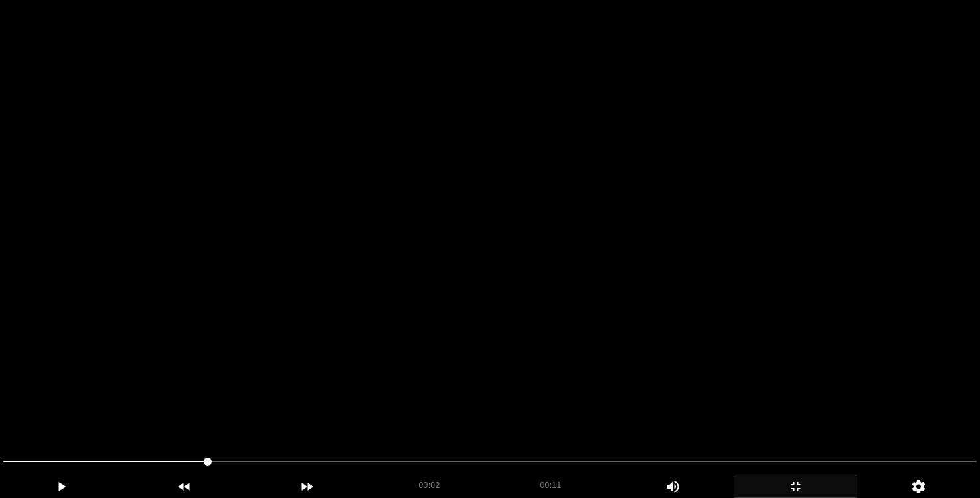
scroll to position [1596, 0]
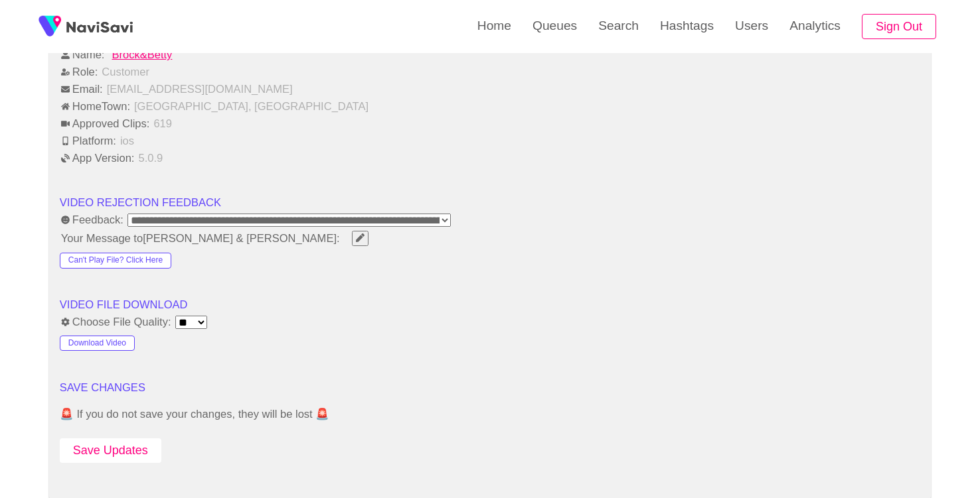
click at [141, 452] on button "Save Updates" at bounding box center [111, 451] width 102 height 25
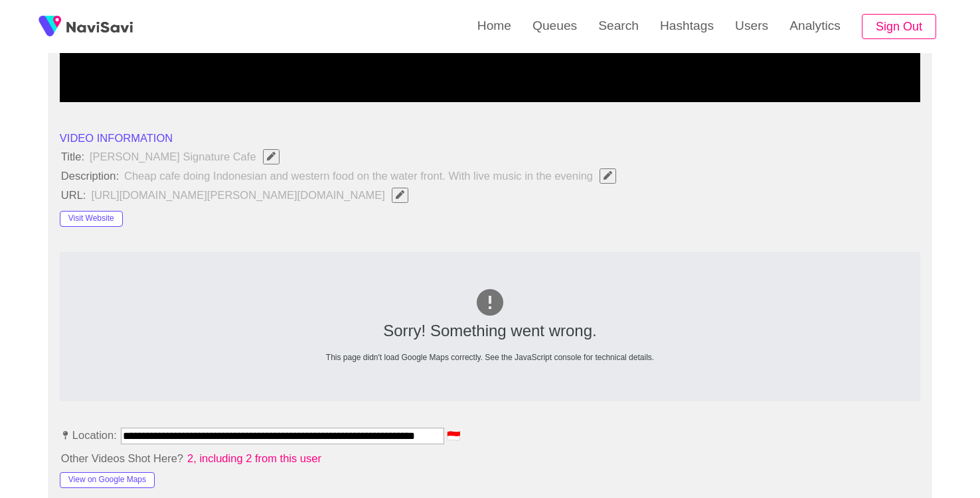
scroll to position [411, 0]
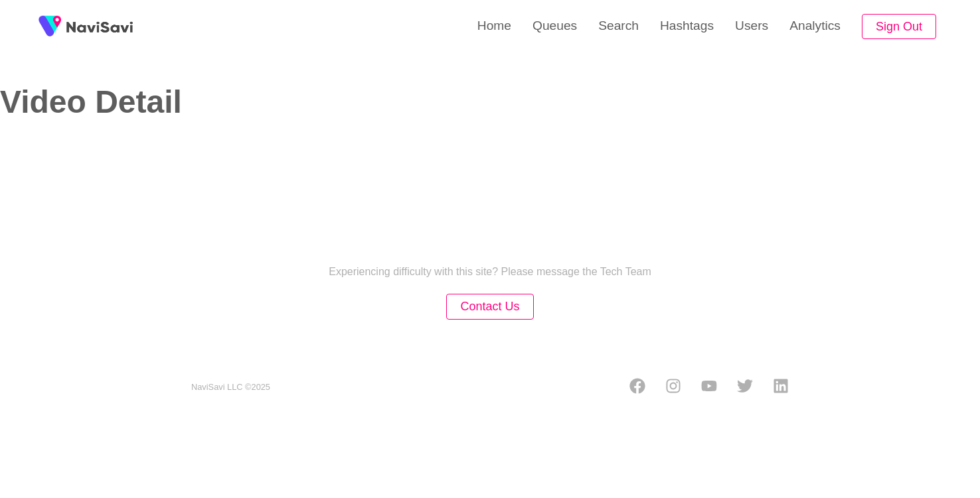
select select "**********"
select select "**"
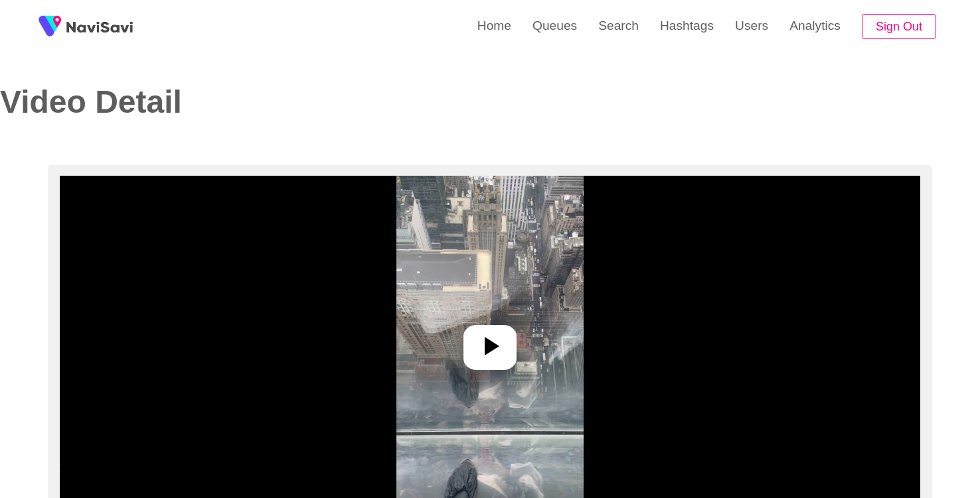
click at [531, 318] on img at bounding box center [489, 342] width 187 height 332
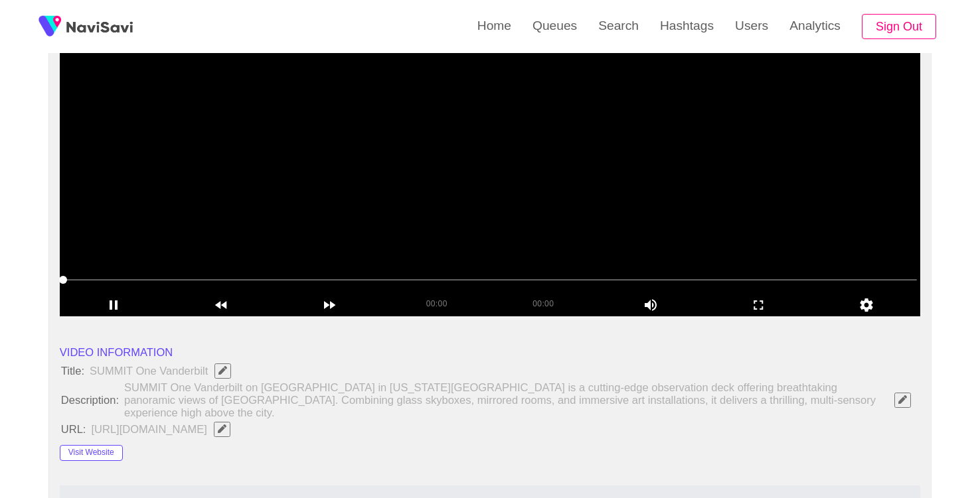
scroll to position [192, 0]
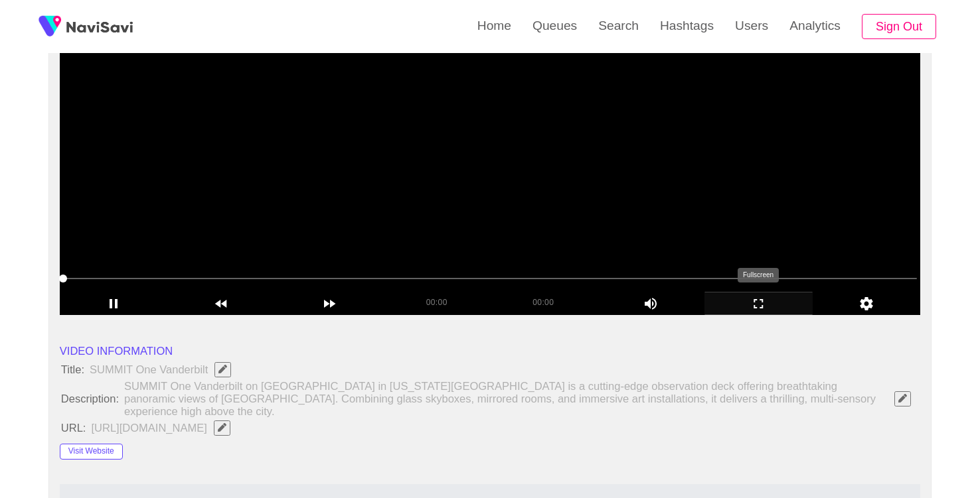
click at [759, 306] on icon "add" at bounding box center [758, 304] width 107 height 16
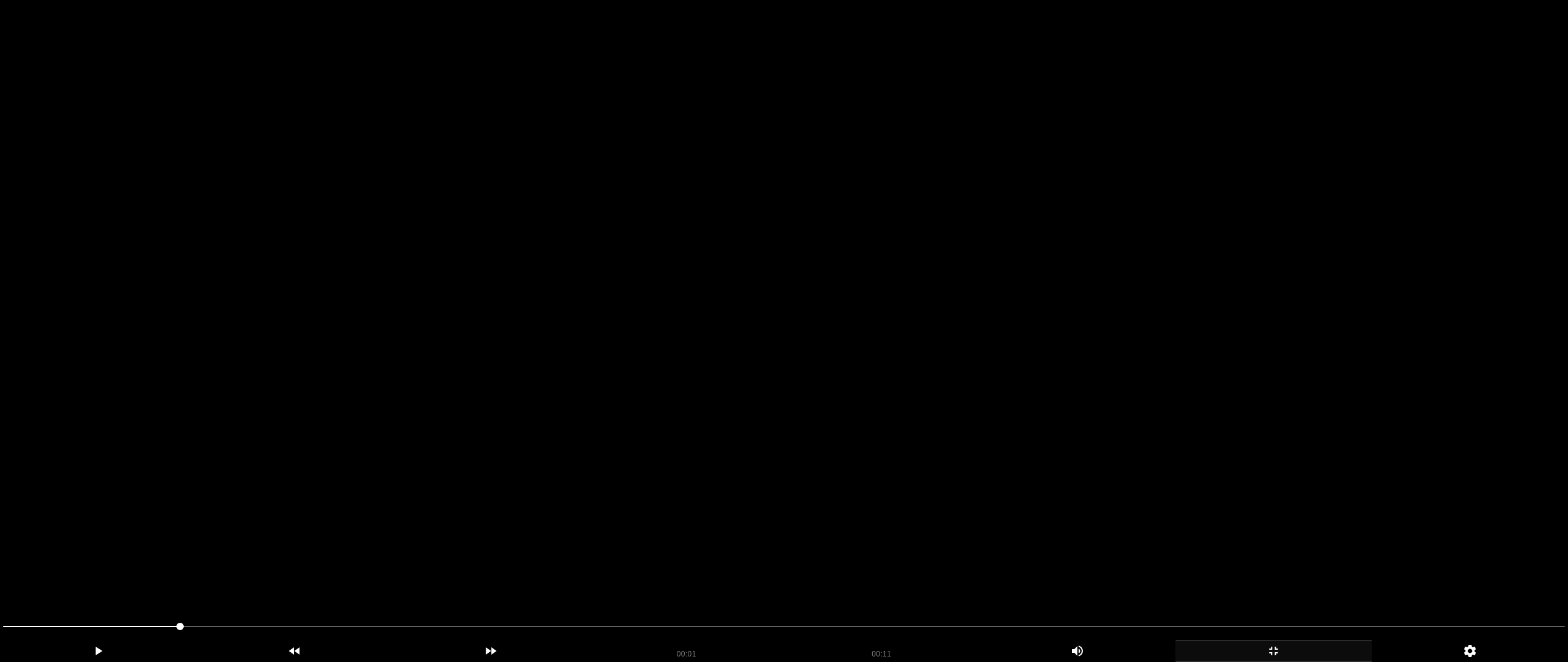
click at [826, 460] on video at bounding box center [784, 331] width 1568 height 662
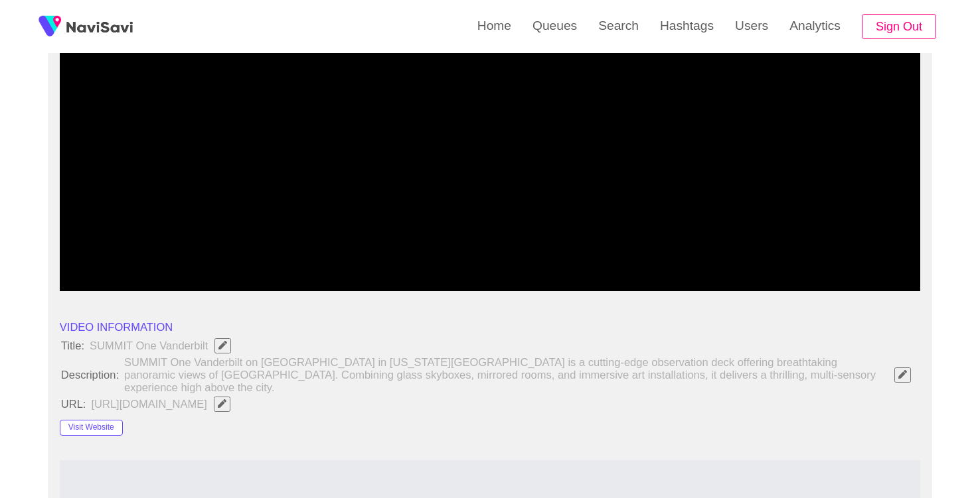
scroll to position [222, 0]
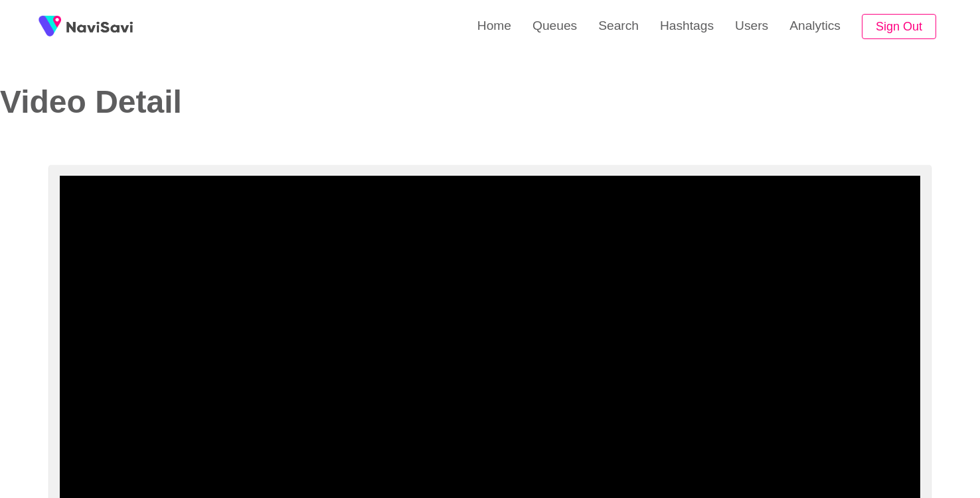
select select "**********"
select select "**"
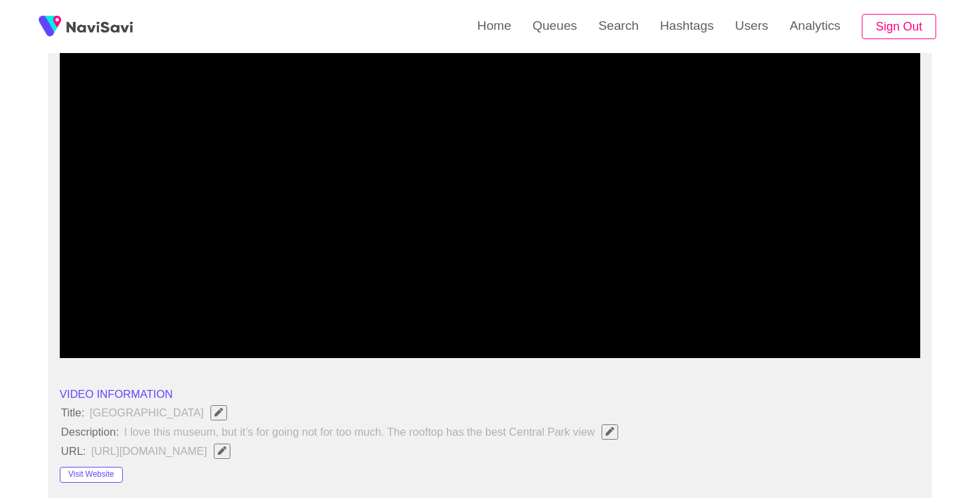
scroll to position [165, 0]
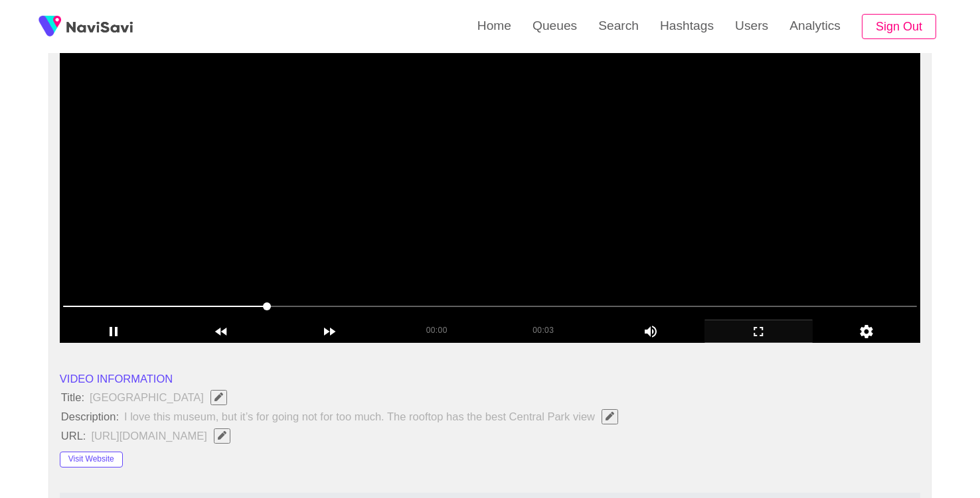
click at [767, 323] on div "add" at bounding box center [758, 331] width 108 height 23
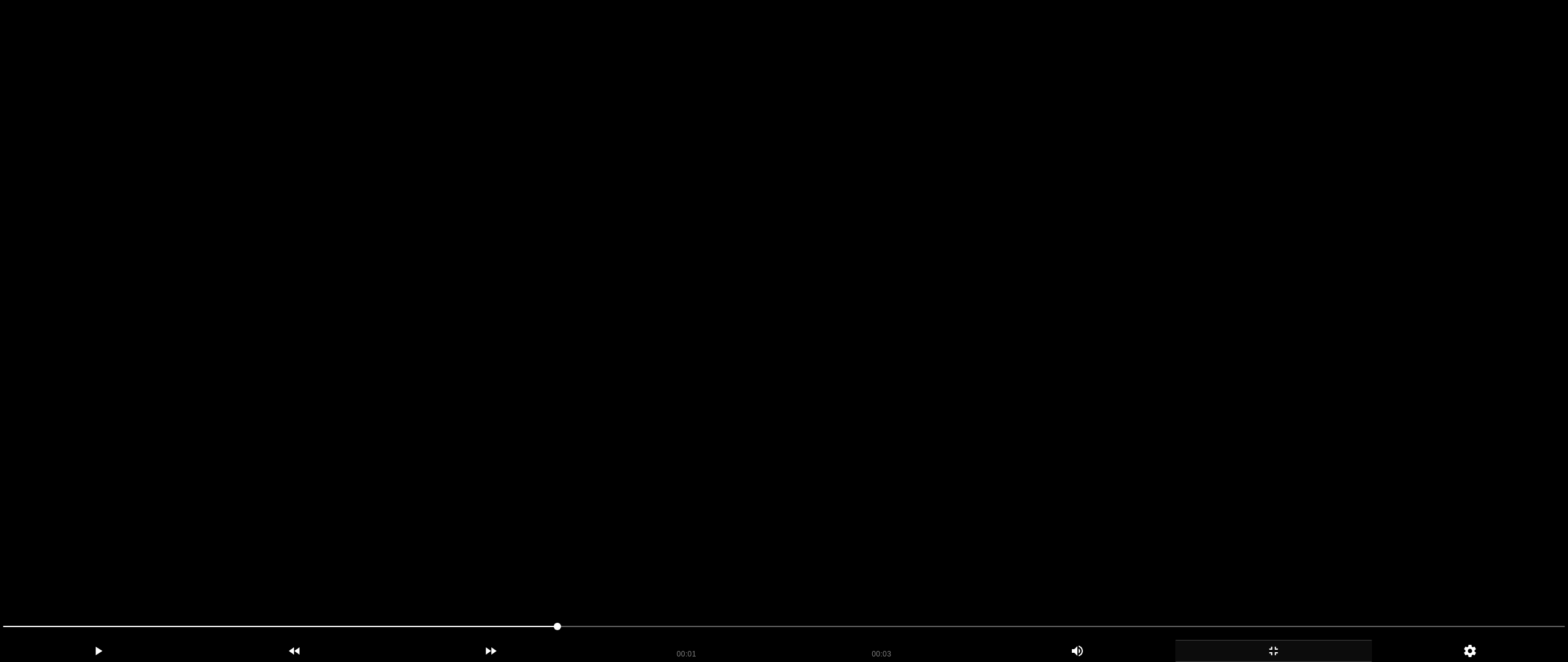
click at [821, 460] on video at bounding box center [784, 331] width 1568 height 662
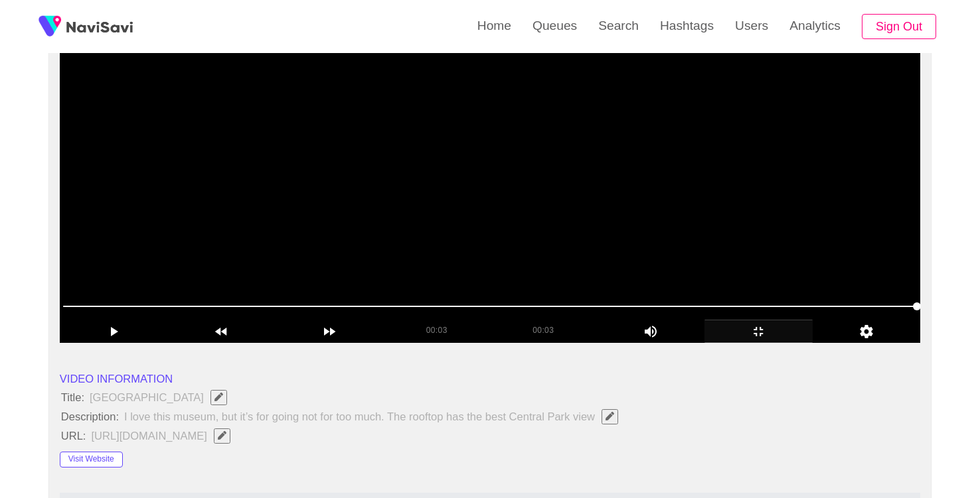
click at [448, 276] on video at bounding box center [490, 177] width 860 height 332
click at [346, 263] on video at bounding box center [490, 177] width 860 height 332
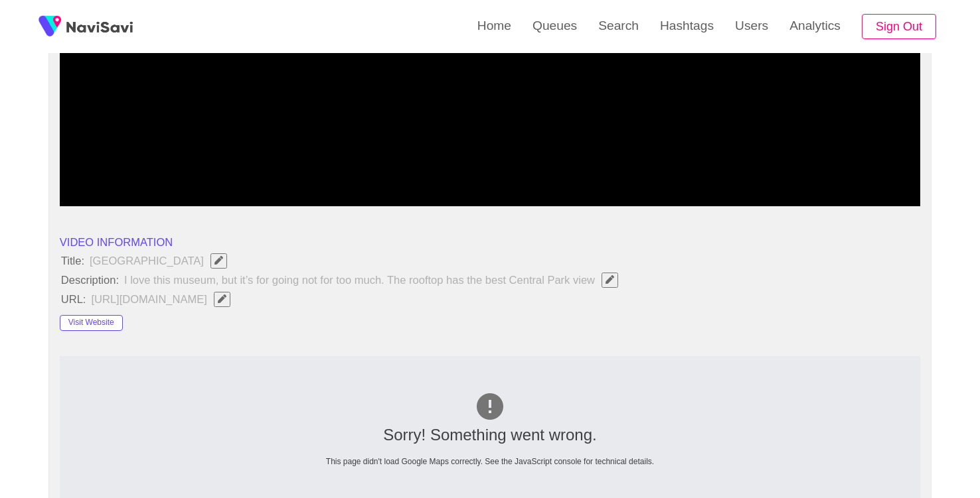
scroll to position [13, 0]
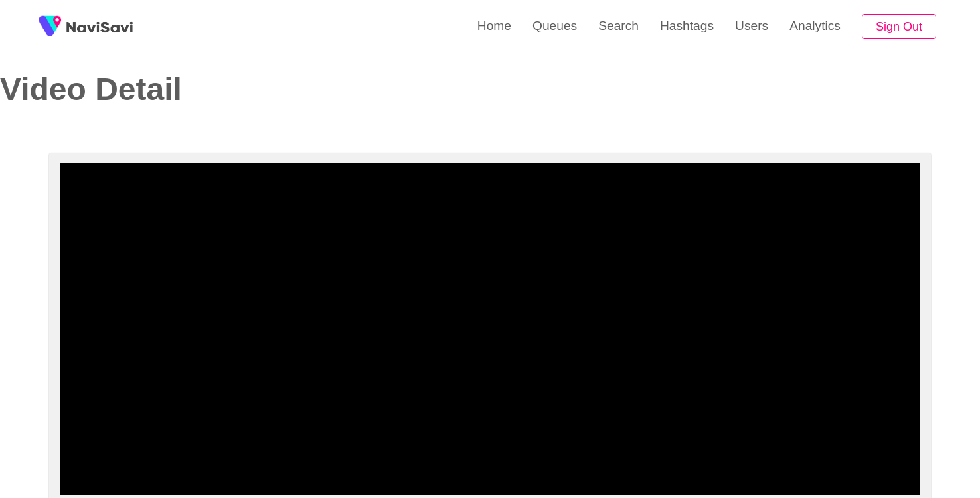
click at [370, 220] on video at bounding box center [490, 329] width 860 height 332
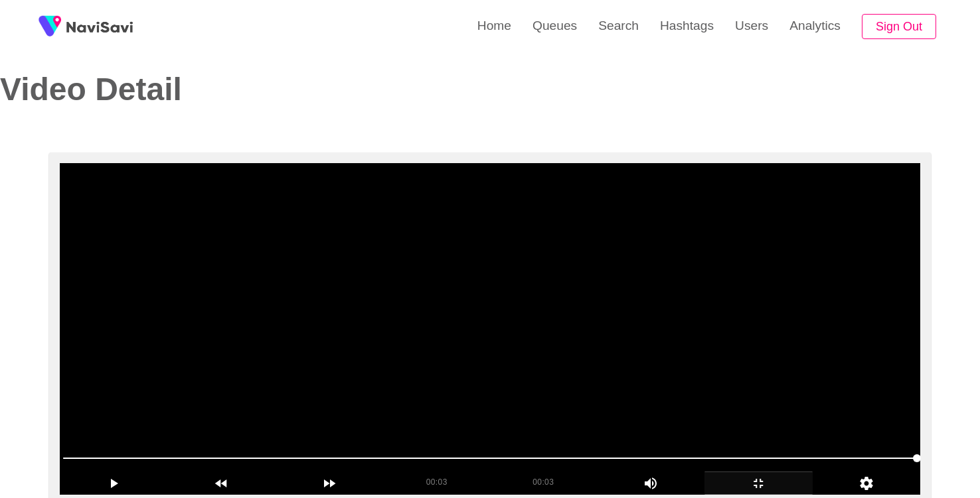
click at [419, 348] on video at bounding box center [490, 329] width 860 height 332
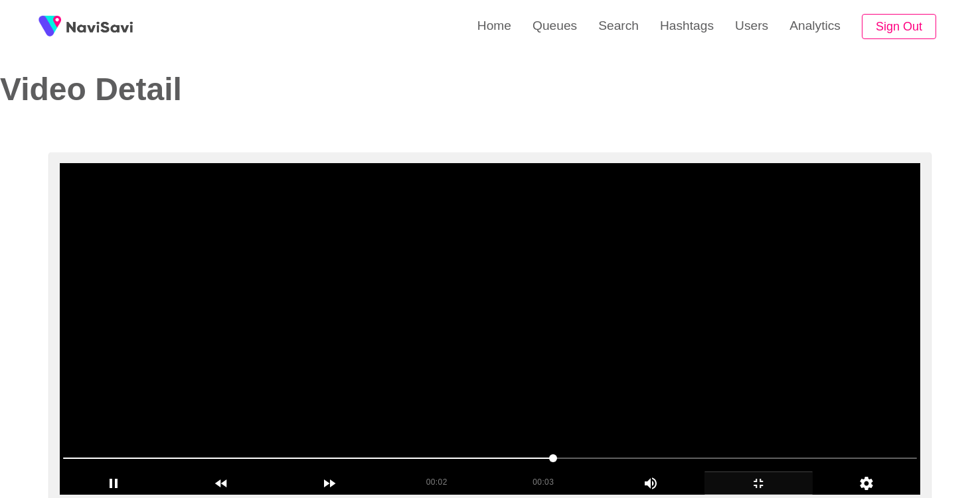
click at [523, 349] on video at bounding box center [490, 329] width 860 height 332
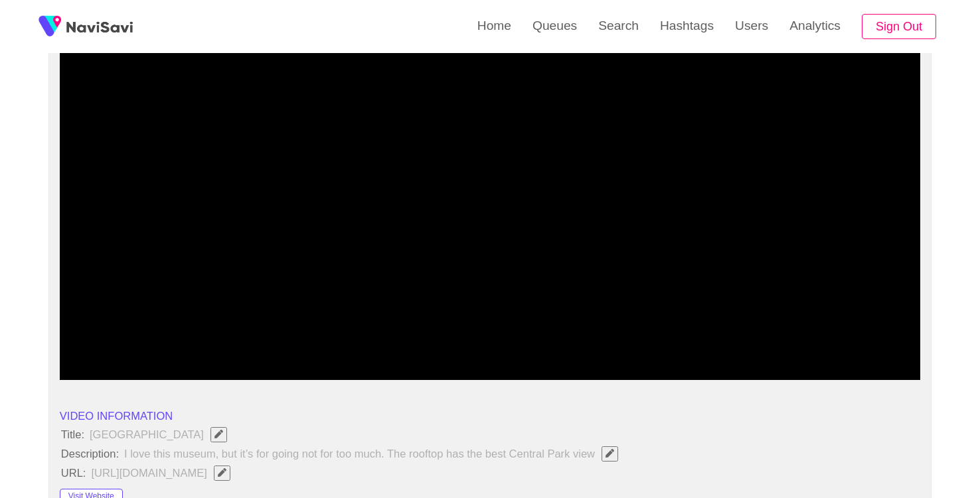
scroll to position [132, 0]
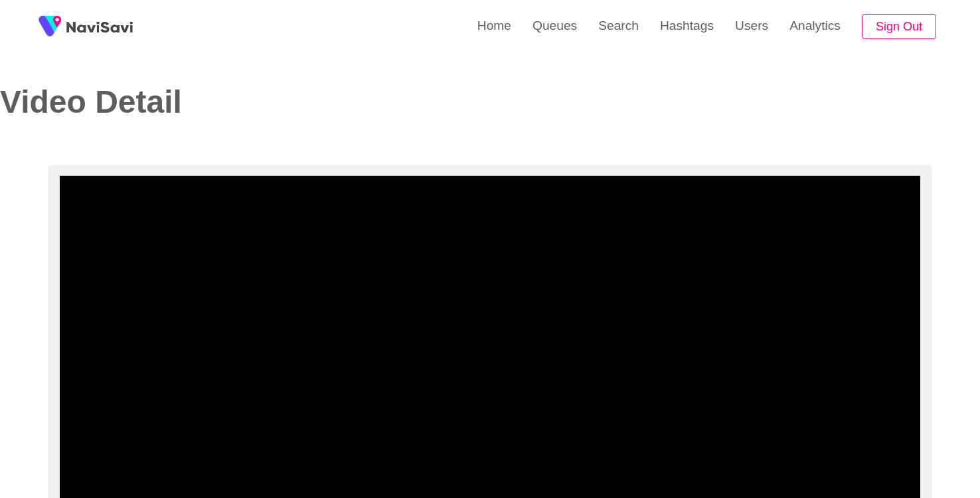
select select "**********"
select select "**"
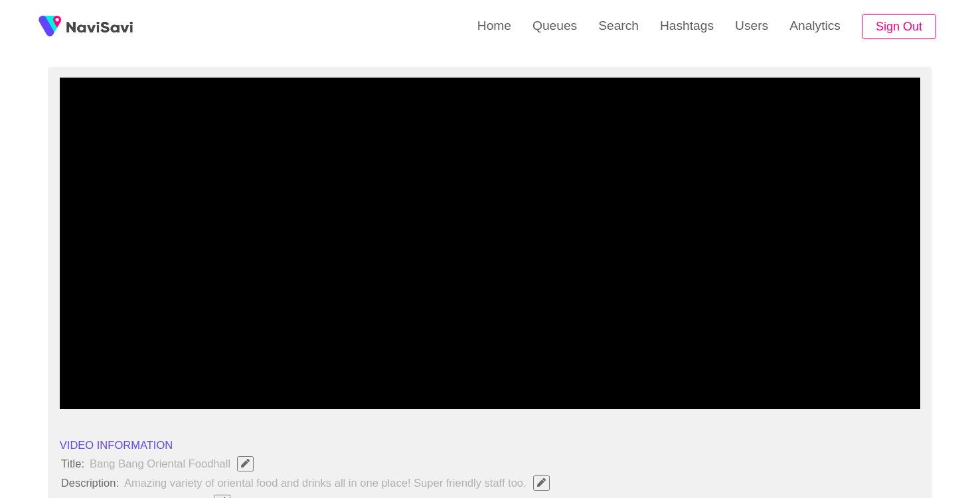
scroll to position [97, 0]
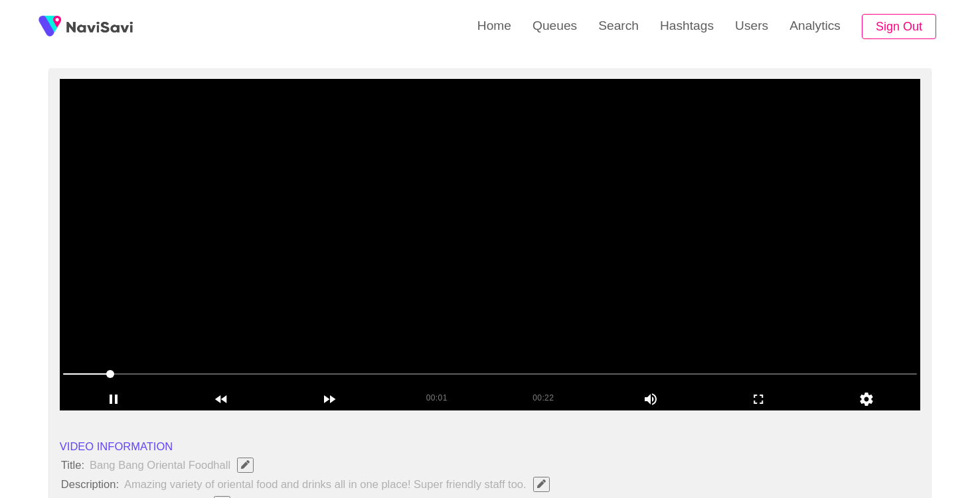
click at [496, 307] on video at bounding box center [490, 245] width 860 height 332
click at [316, 343] on video at bounding box center [490, 245] width 860 height 332
click at [230, 326] on video at bounding box center [490, 245] width 860 height 332
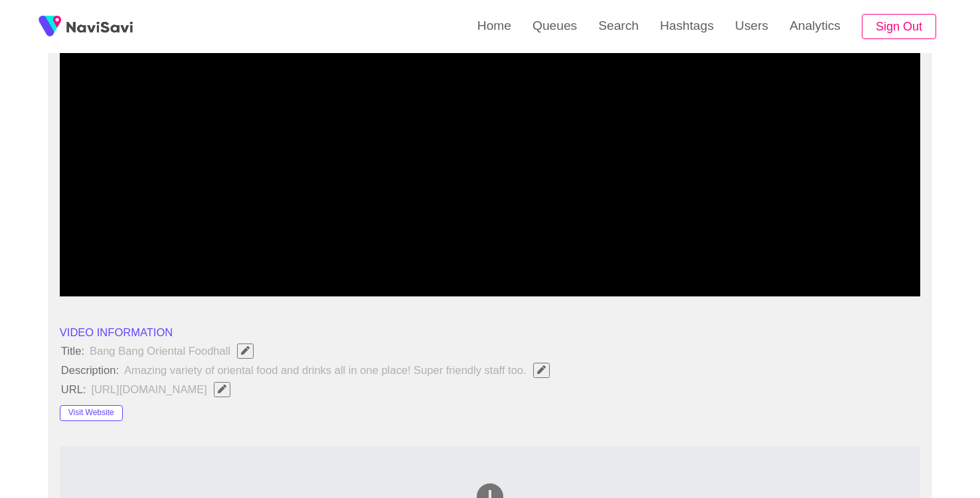
scroll to position [210, 0]
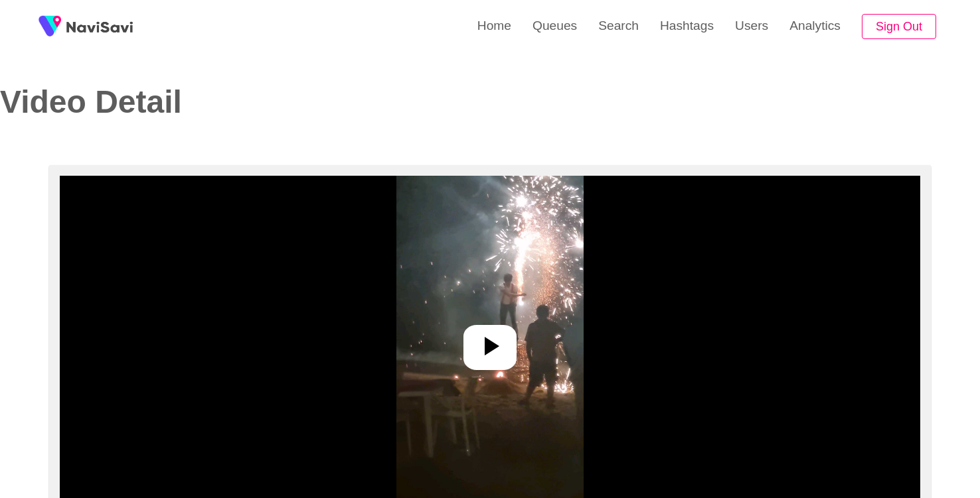
select select "**********"
select select "**"
click at [498, 402] on img at bounding box center [489, 342] width 187 height 332
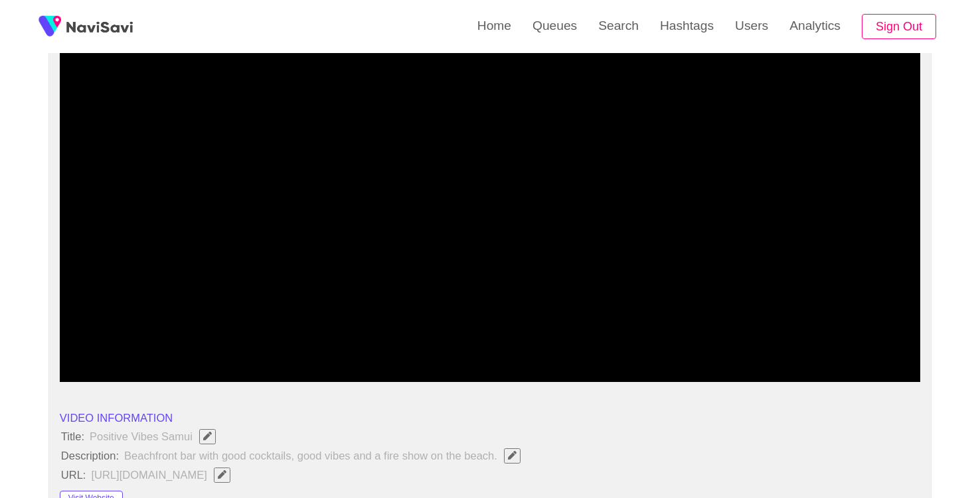
scroll to position [105, 0]
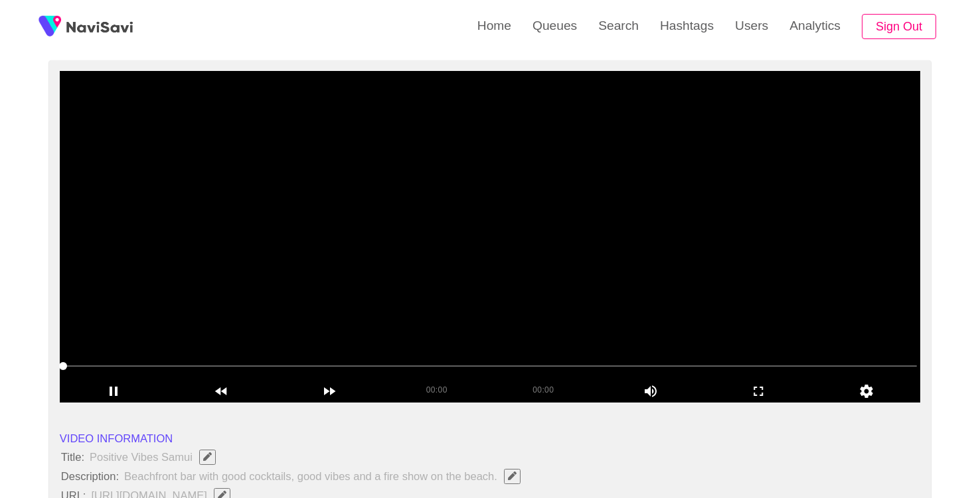
click at [437, 311] on video at bounding box center [490, 237] width 860 height 332
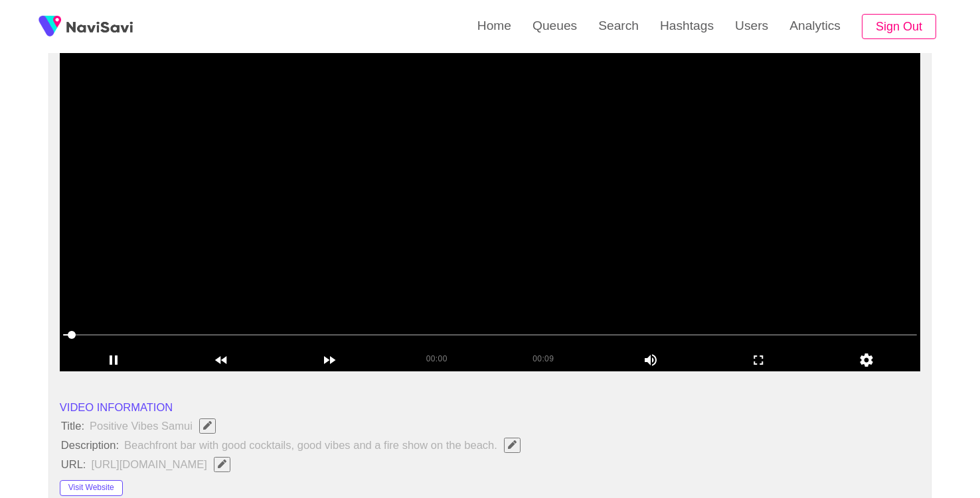
click at [68, 337] on span at bounding box center [72, 335] width 8 height 8
click at [76, 337] on span at bounding box center [80, 335] width 8 height 8
click at [254, 211] on video at bounding box center [490, 206] width 860 height 332
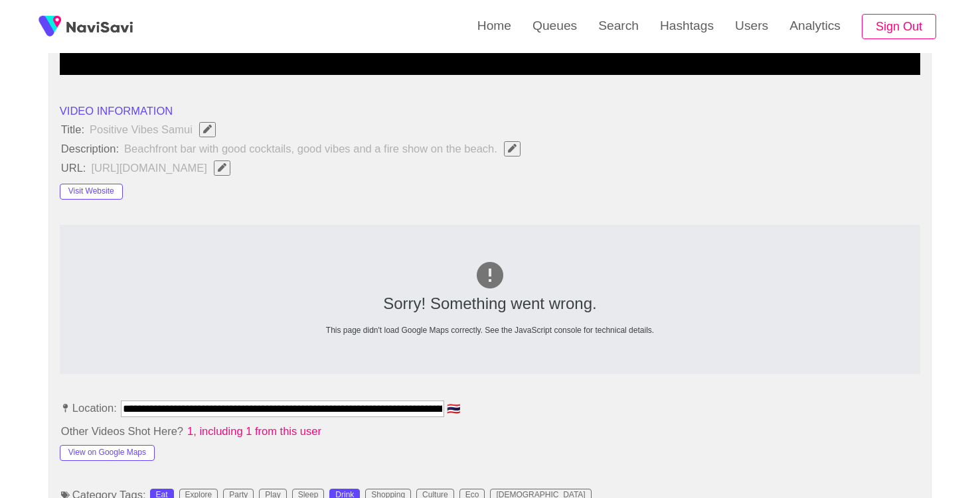
scroll to position [430, 0]
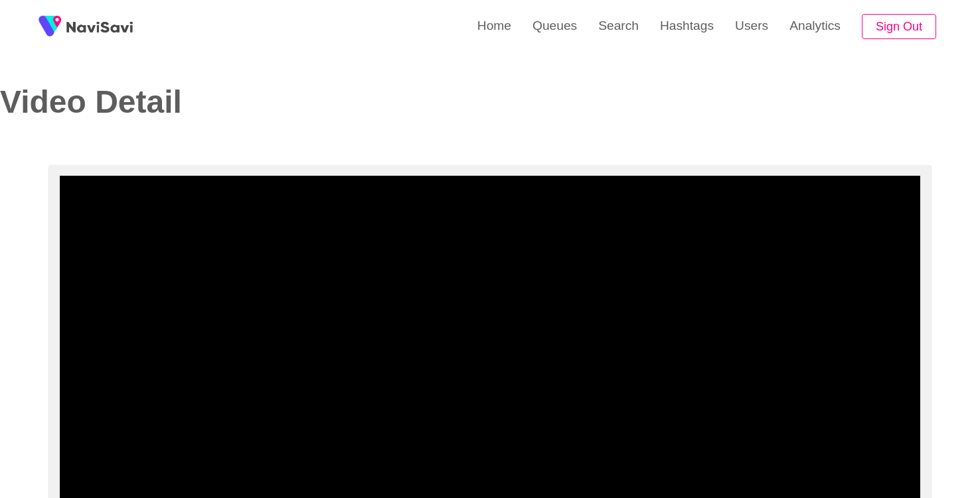
select select "**********"
select select "**"
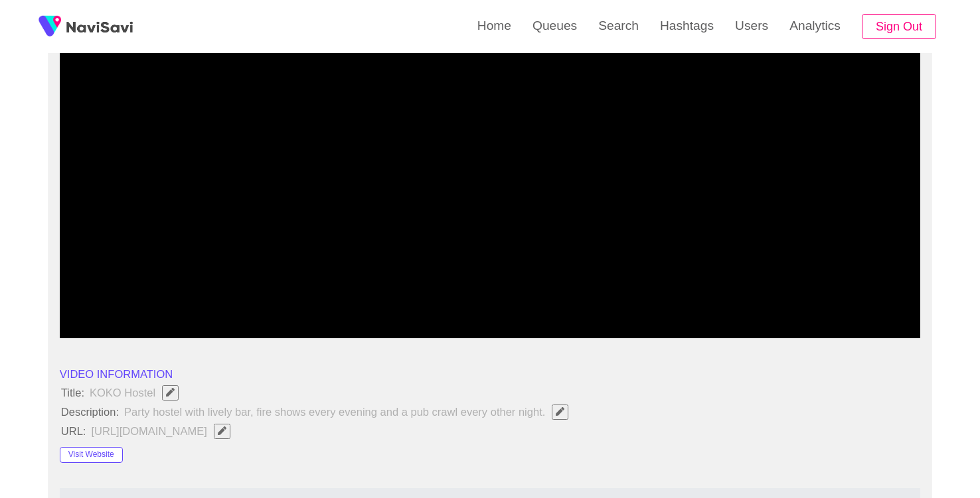
scroll to position [129, 0]
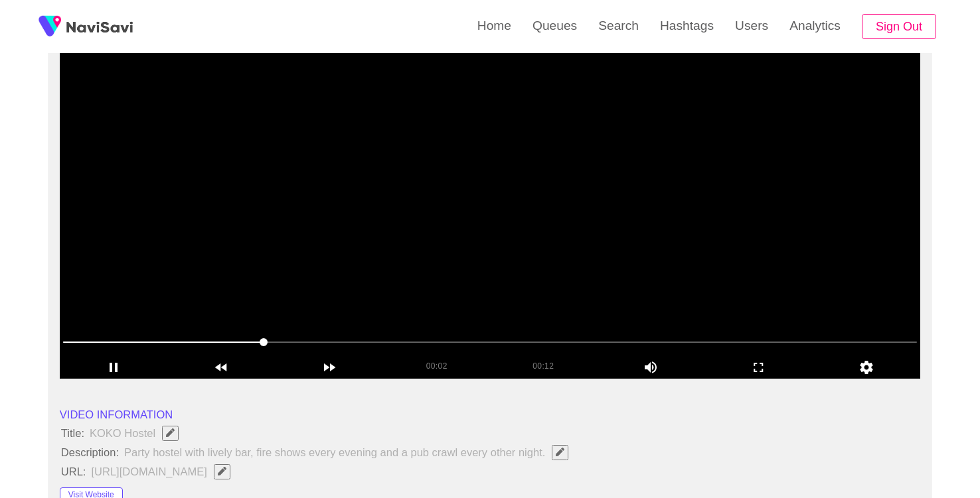
click at [70, 339] on span at bounding box center [490, 342] width 854 height 21
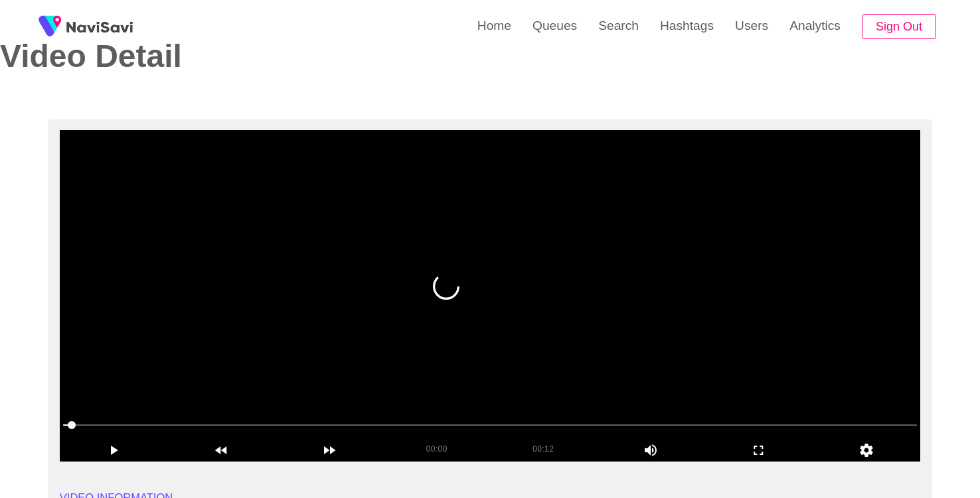
scroll to position [46, 0]
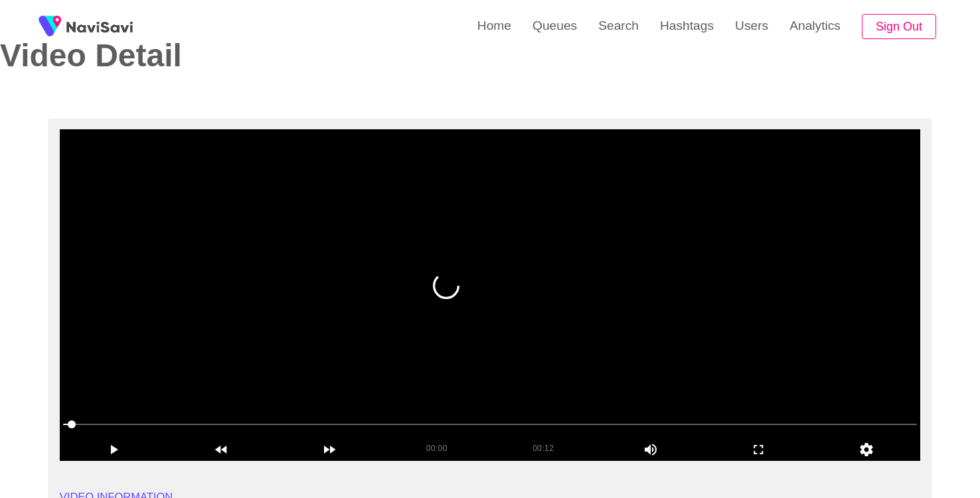
click at [476, 242] on video at bounding box center [490, 295] width 860 height 332
click at [374, 385] on video at bounding box center [490, 295] width 860 height 332
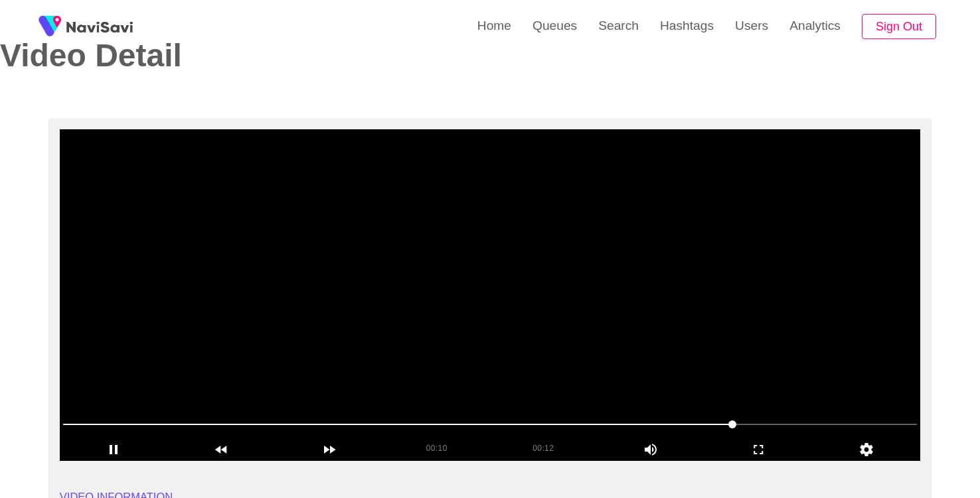
click at [473, 250] on video at bounding box center [490, 295] width 860 height 332
click at [516, 295] on video at bounding box center [490, 295] width 860 height 332
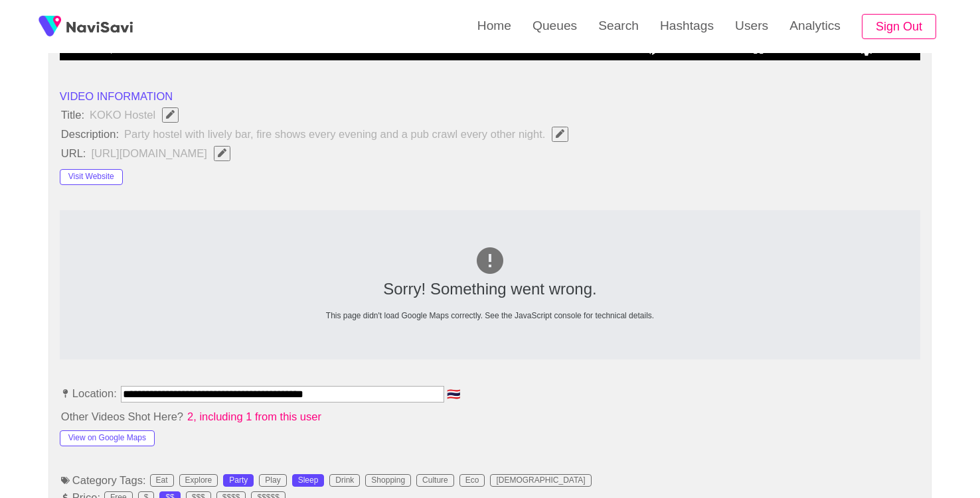
scroll to position [0, 0]
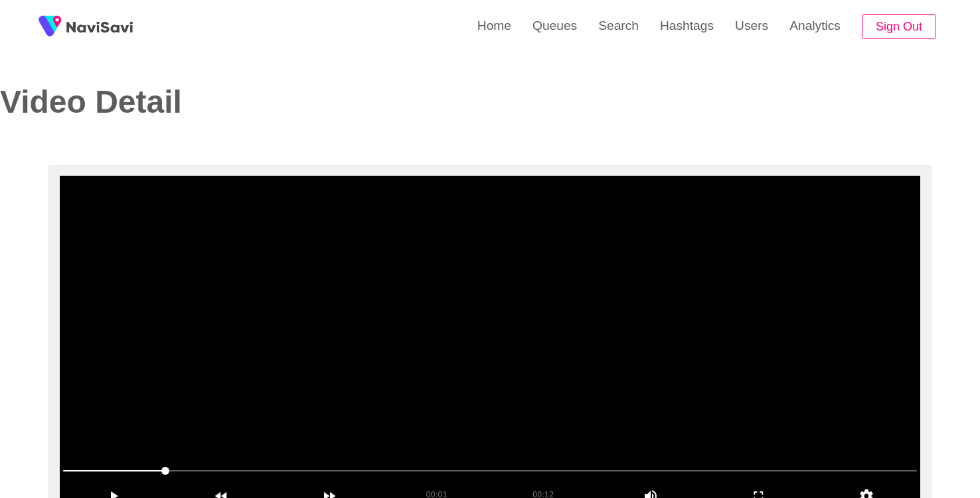
click at [515, 295] on video at bounding box center [490, 342] width 860 height 332
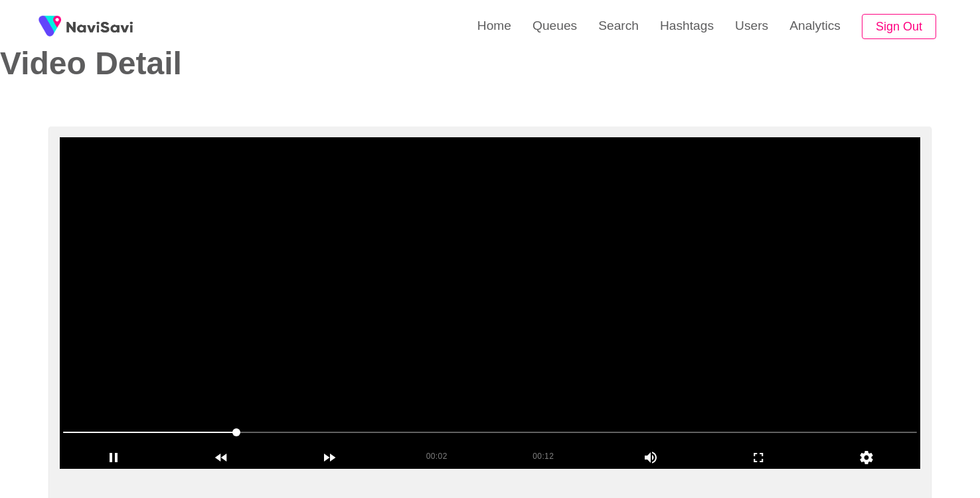
scroll to position [45, 0]
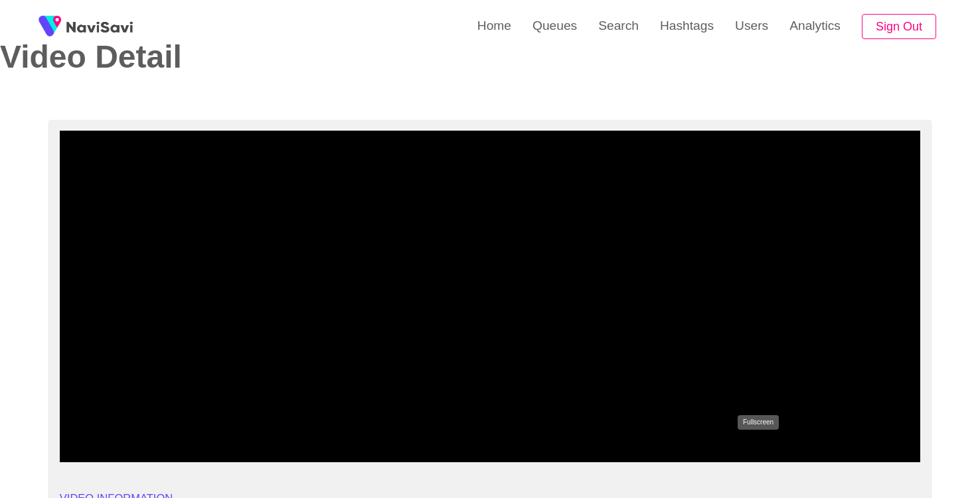
click at [757, 459] on div "add" at bounding box center [758, 450] width 108 height 23
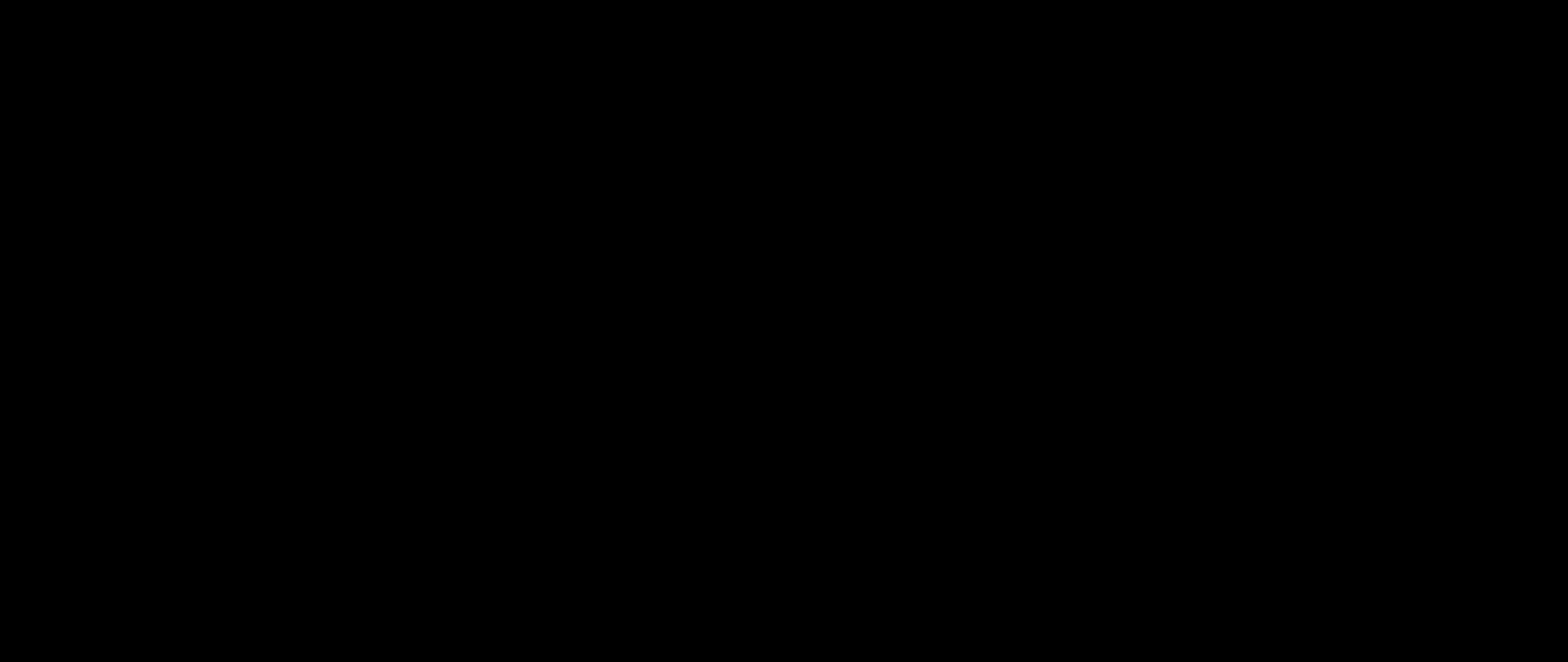
click at [813, 460] on video at bounding box center [784, 331] width 1568 height 662
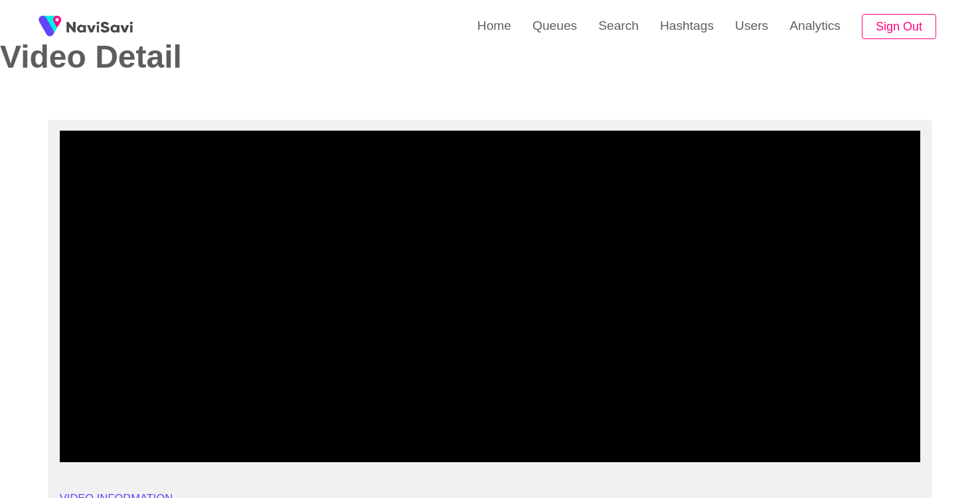
click at [464, 283] on video at bounding box center [490, 297] width 860 height 332
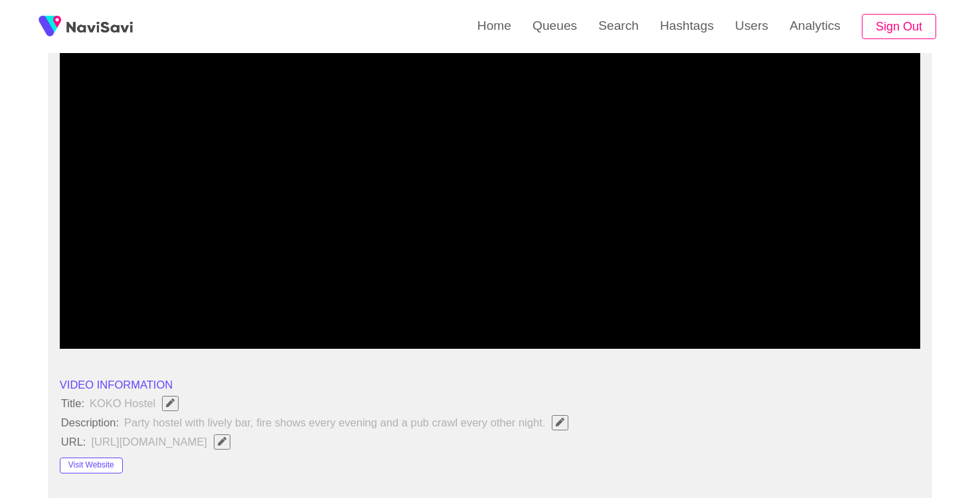
scroll to position [126, 0]
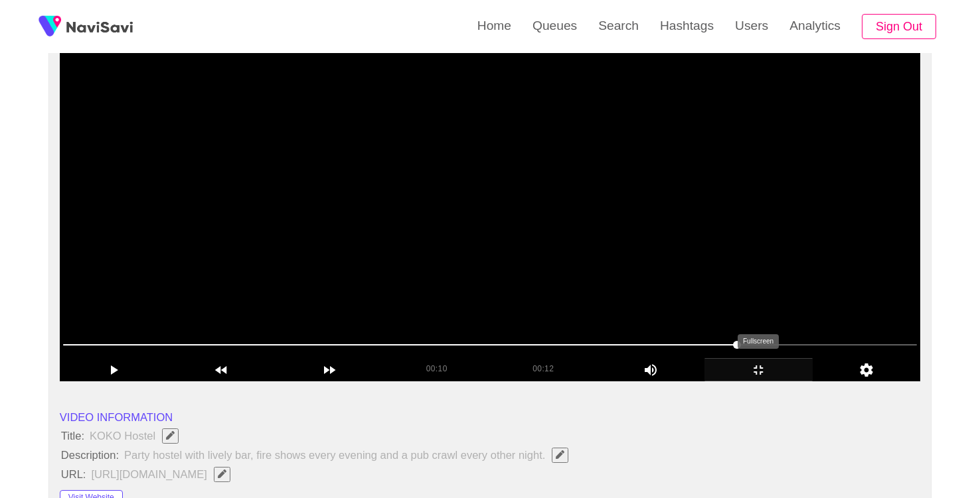
click at [763, 369] on icon "add" at bounding box center [758, 370] width 107 height 16
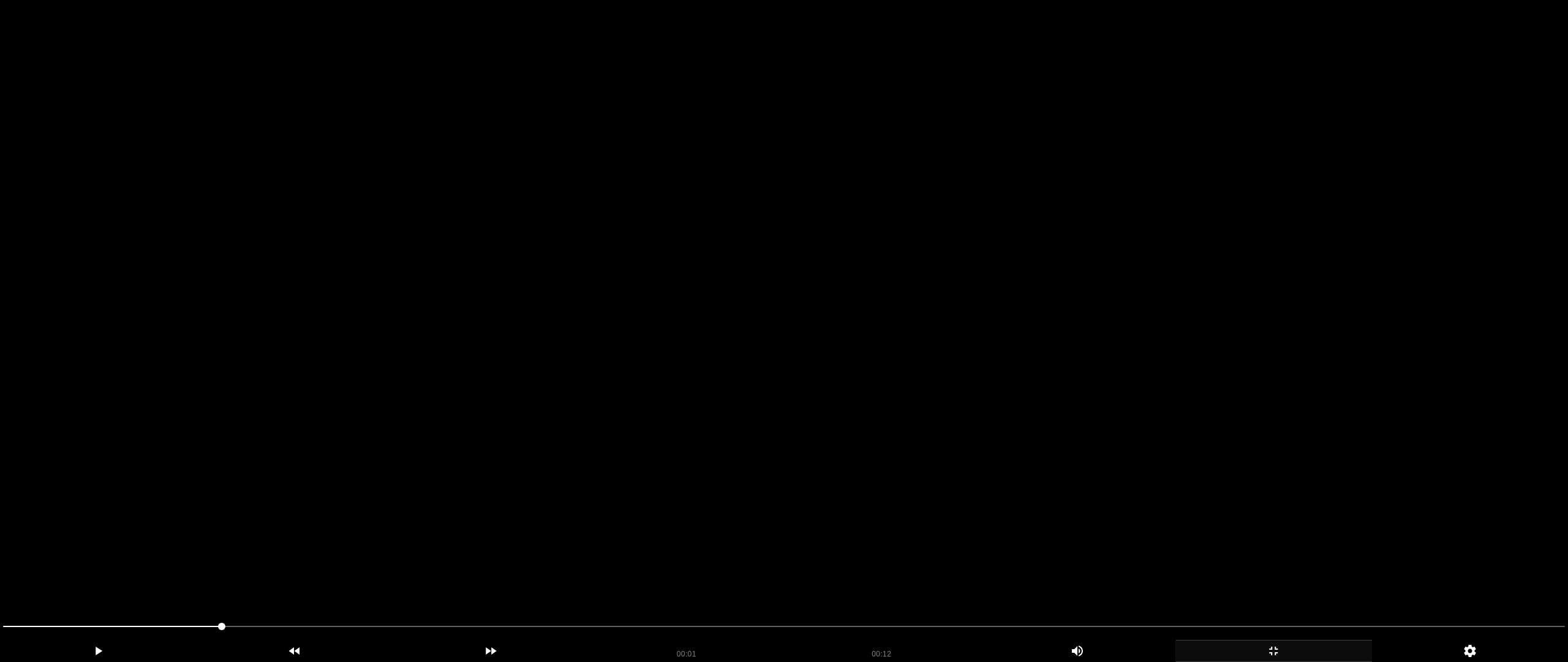
click at [513, 460] on video at bounding box center [784, 331] width 1568 height 662
click at [541, 456] on video at bounding box center [784, 331] width 1568 height 662
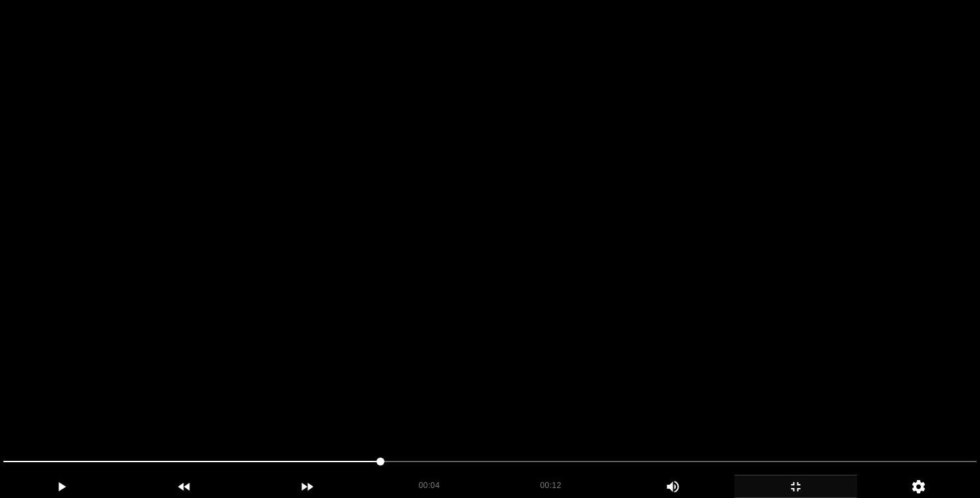
scroll to position [57, 6]
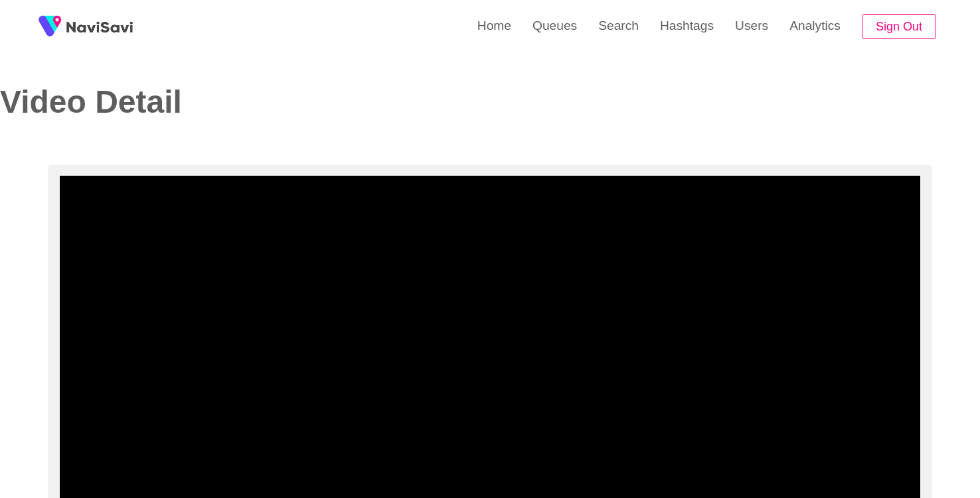
select select "**********"
select select "**"
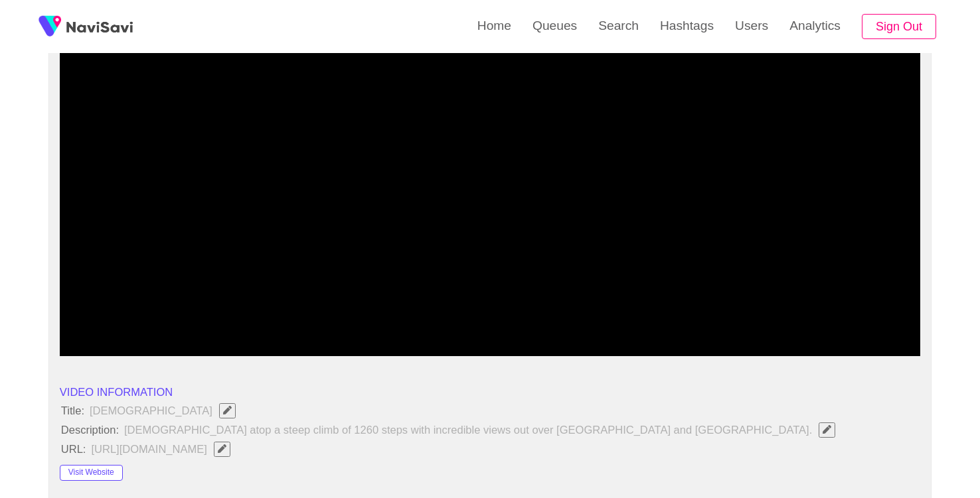
scroll to position [162, 0]
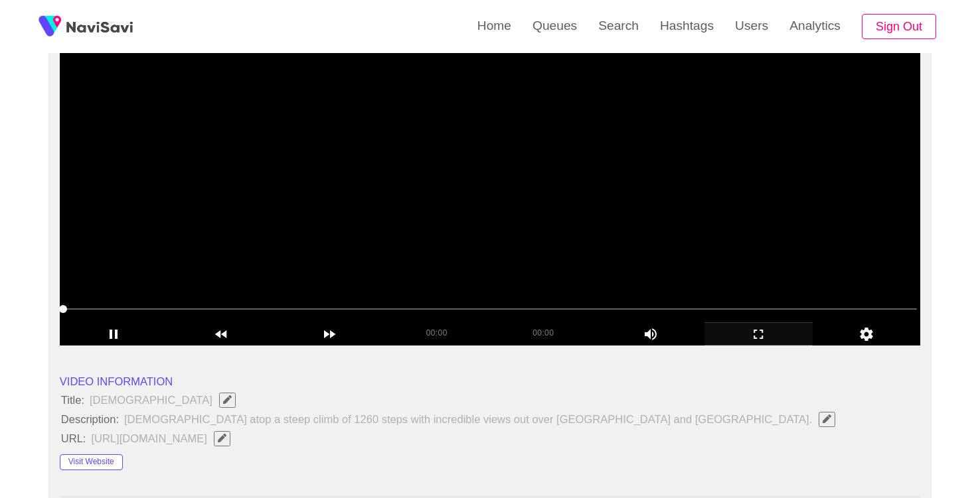
click at [753, 332] on icon "add" at bounding box center [757, 334] width 9 height 9
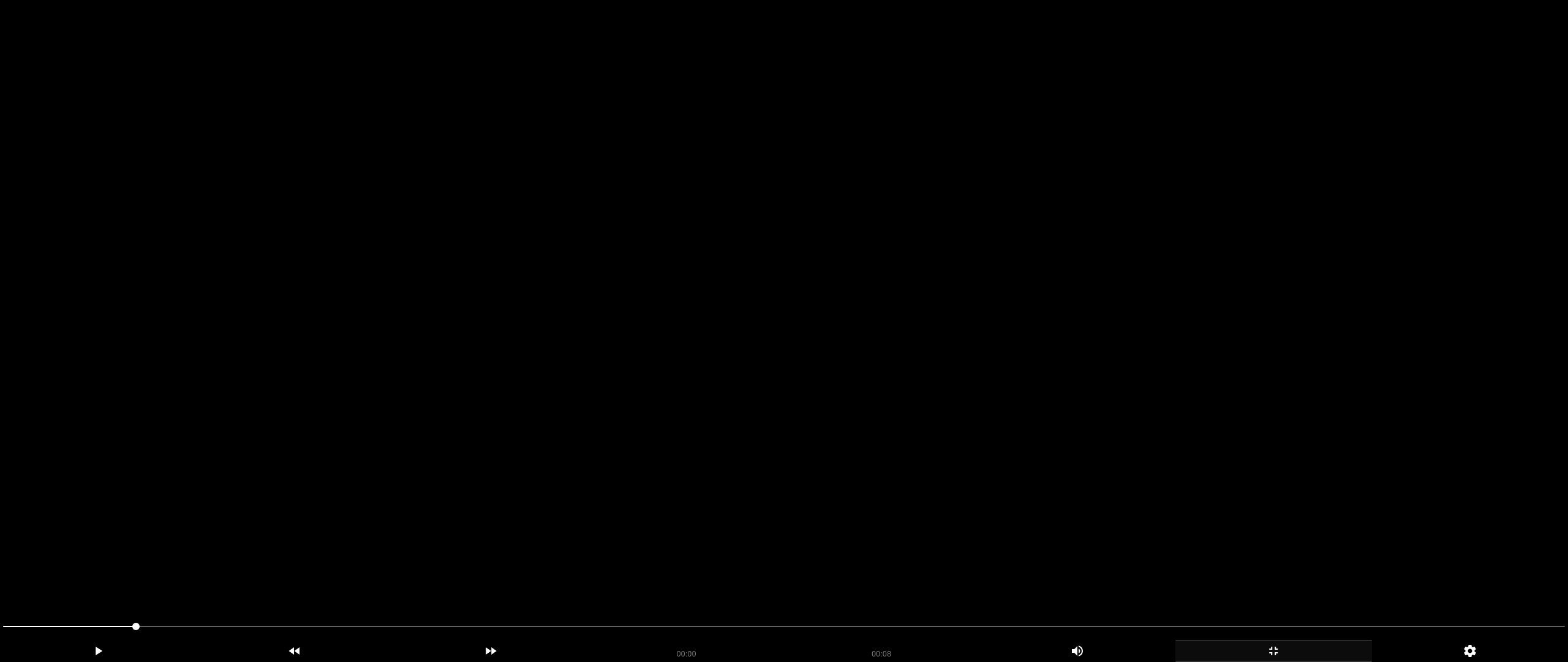
click at [852, 460] on video at bounding box center [784, 331] width 1568 height 662
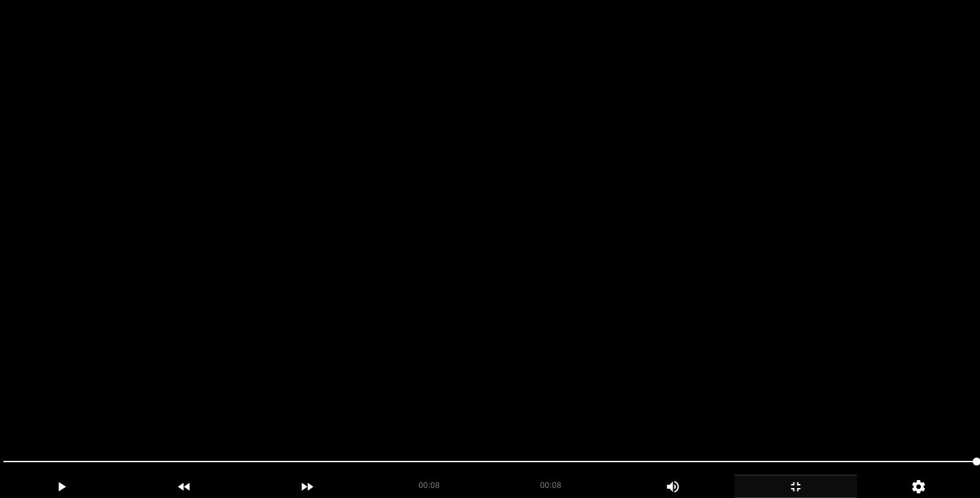
scroll to position [674, 0]
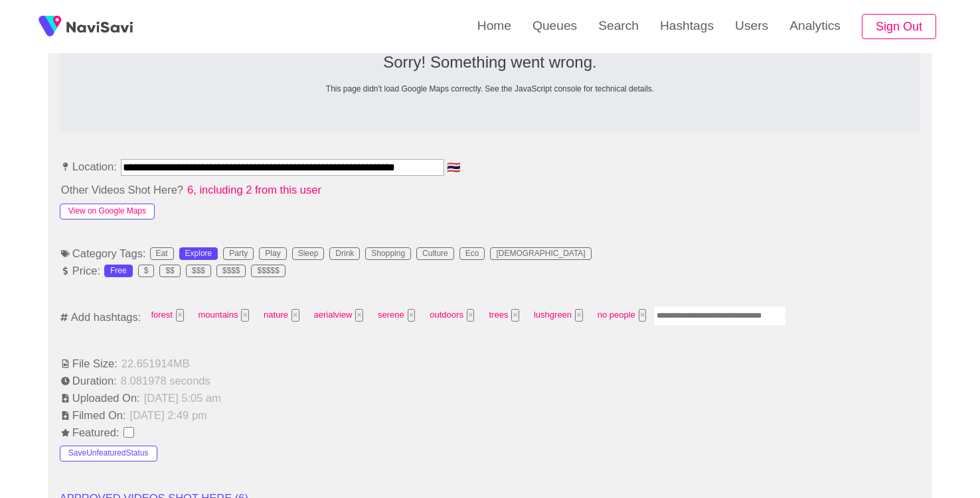
click at [124, 218] on button "View on Google Maps" at bounding box center [107, 212] width 95 height 16
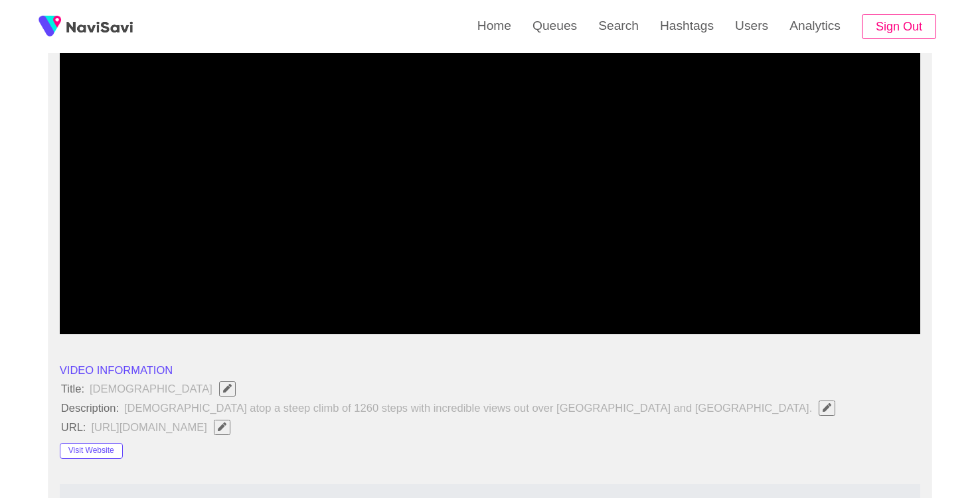
scroll to position [110, 0]
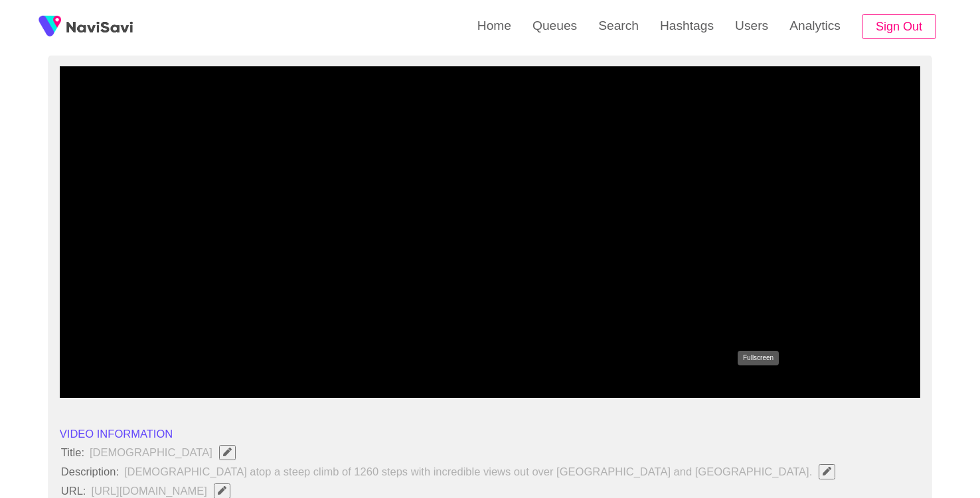
click at [759, 381] on icon "add" at bounding box center [758, 387] width 107 height 16
click at [753, 384] on icon "add" at bounding box center [758, 387] width 107 height 16
